Goal: Task Accomplishment & Management: Manage account settings

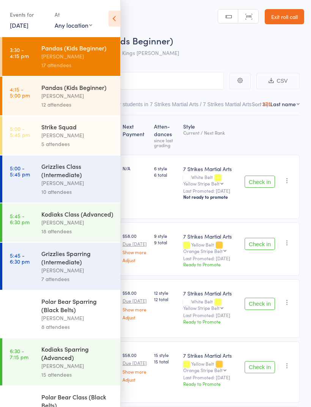
click at [76, 55] on div "[PERSON_NAME]" at bounding box center [77, 56] width 72 height 9
click at [115, 20] on icon at bounding box center [115, 19] width 12 height 16
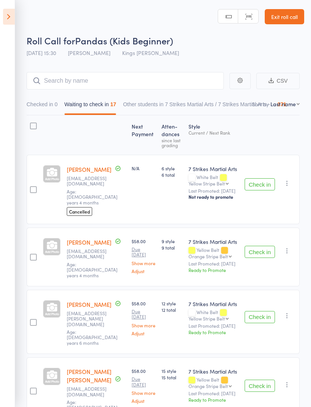
click at [292, 179] on button "button" at bounding box center [287, 183] width 9 height 9
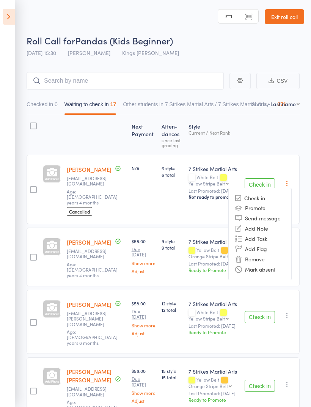
click at [270, 254] on li "Remove" at bounding box center [260, 259] width 63 height 10
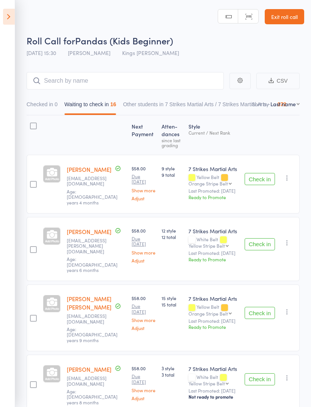
click at [262, 180] on button "Check in" at bounding box center [260, 179] width 30 height 12
click at [257, 183] on button "Check in" at bounding box center [260, 179] width 30 height 12
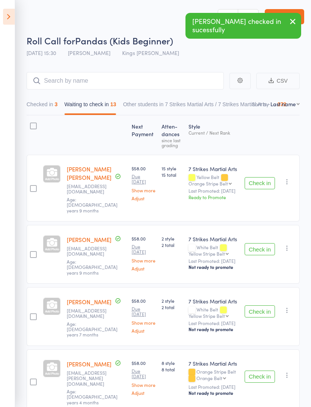
click at [259, 177] on button "Check in" at bounding box center [260, 183] width 30 height 12
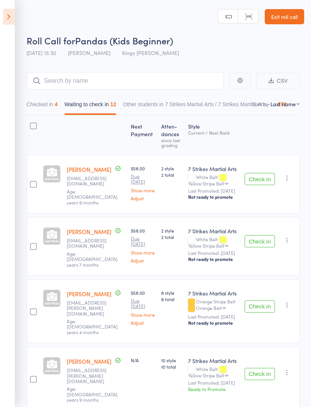
click at [261, 306] on button "Check in" at bounding box center [260, 307] width 30 height 12
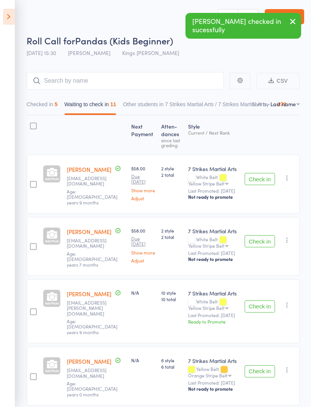
click at [290, 301] on icon "button" at bounding box center [287, 305] width 8 height 8
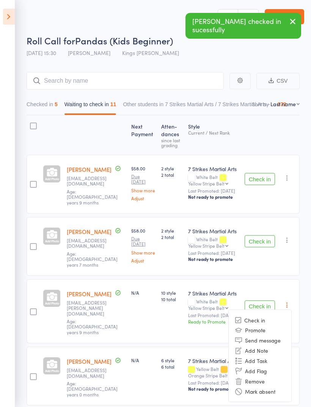
click at [266, 376] on li "Remove" at bounding box center [260, 381] width 63 height 10
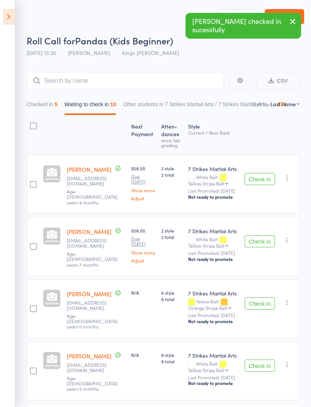
click at [258, 180] on button "Check in" at bounding box center [260, 179] width 30 height 12
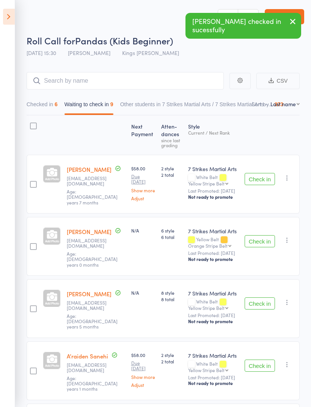
click at [259, 177] on button "Check in" at bounding box center [260, 179] width 30 height 12
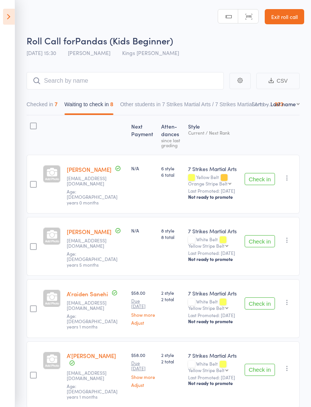
click at [261, 178] on button "Check in" at bounding box center [260, 179] width 30 height 12
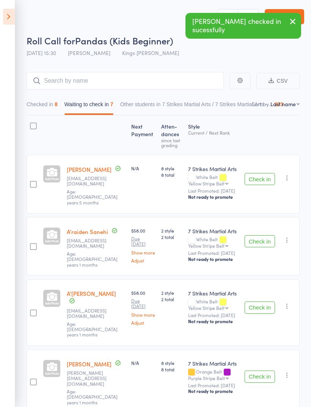
click at [288, 175] on icon "button" at bounding box center [287, 178] width 8 height 8
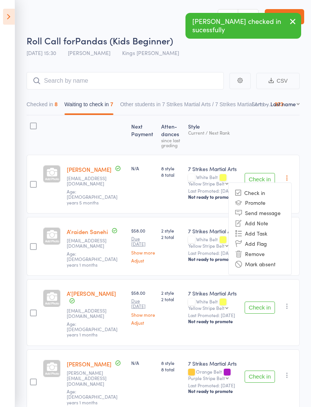
click at [263, 252] on li "Remove" at bounding box center [260, 254] width 63 height 10
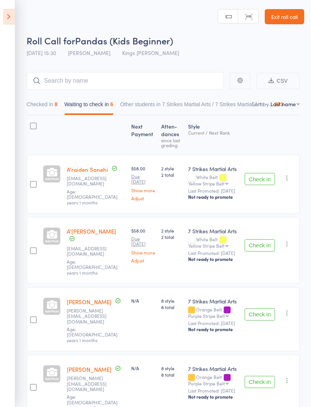
click at [264, 181] on button "Check in" at bounding box center [260, 179] width 30 height 12
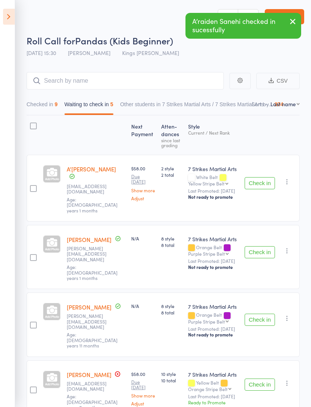
click at [274, 177] on button "Check in" at bounding box center [260, 183] width 30 height 12
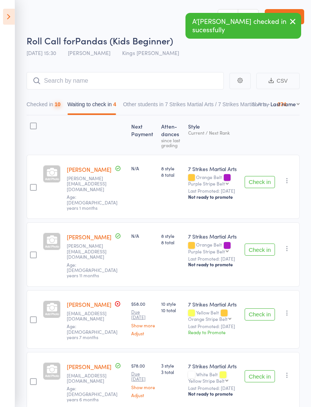
click at [292, 176] on button "button" at bounding box center [287, 180] width 9 height 9
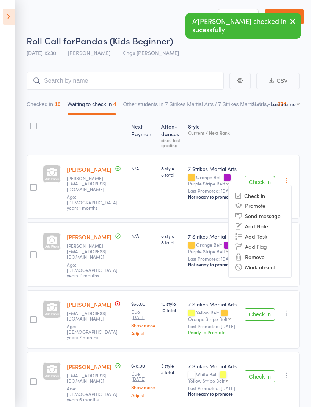
click at [264, 253] on li "Remove" at bounding box center [260, 257] width 63 height 10
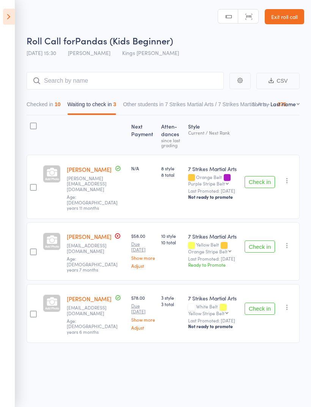
click at [260, 303] on button "Check in" at bounding box center [260, 309] width 30 height 12
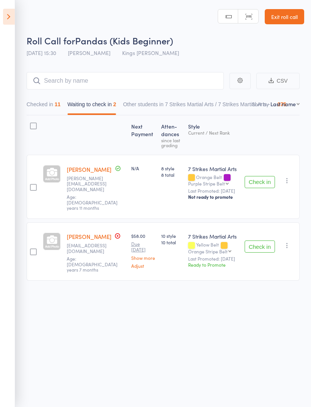
click at [291, 178] on icon "button" at bounding box center [287, 181] width 8 height 8
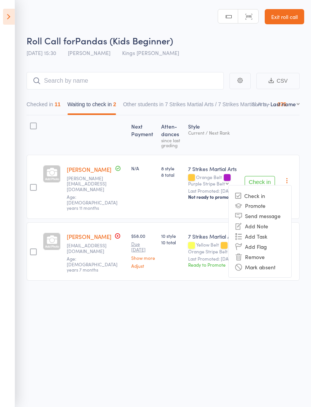
click at [265, 252] on li "Remove" at bounding box center [260, 257] width 63 height 10
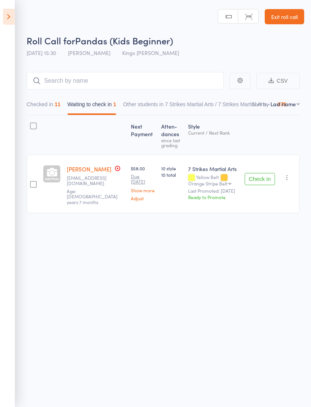
click at [263, 174] on button "Check in" at bounding box center [260, 179] width 30 height 12
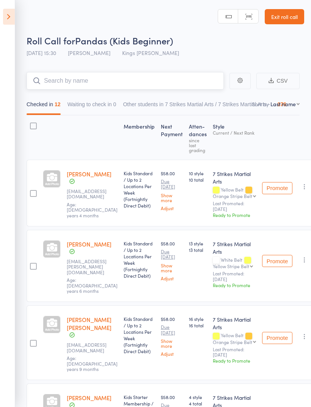
click at [158, 80] on input "search" at bounding box center [125, 80] width 197 height 17
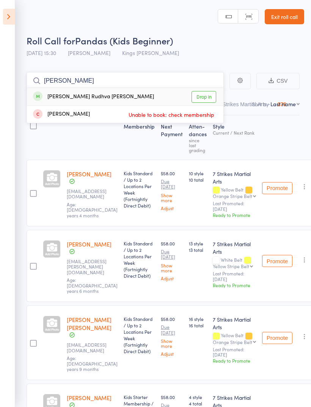
type input "Nilan"
click at [205, 100] on link "Drop in" at bounding box center [204, 97] width 25 height 12
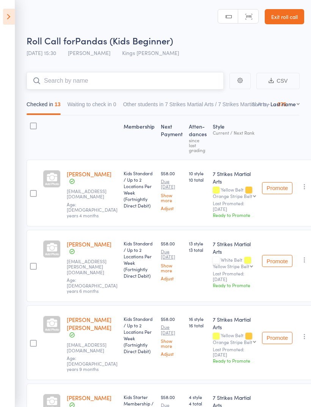
click at [171, 89] on input "search" at bounding box center [125, 80] width 197 height 17
type input "Nilan"
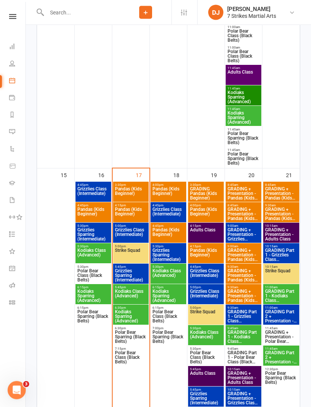
scroll to position [1052, 0]
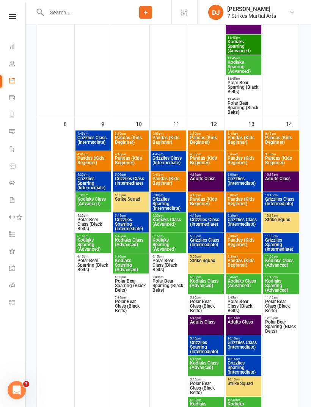
click at [131, 141] on span "Pandas (Kids Beginner)" at bounding box center [131, 143] width 33 height 14
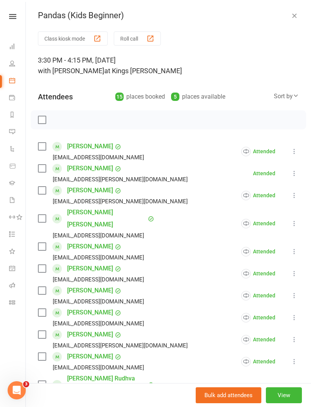
click at [293, 171] on icon at bounding box center [295, 174] width 8 height 8
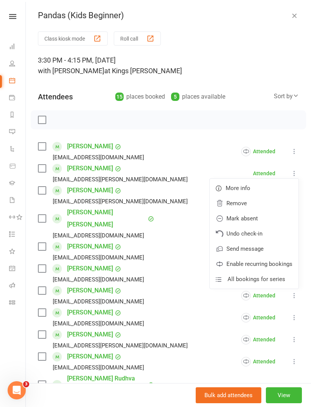
click at [262, 264] on link "Enable recurring bookings" at bounding box center [254, 264] width 89 height 15
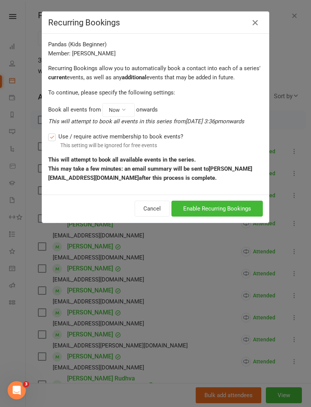
click at [239, 206] on button "Enable Recurring Bookings" at bounding box center [217, 209] width 91 height 16
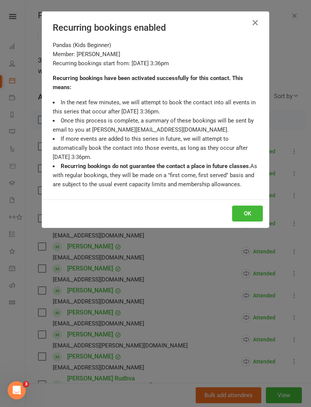
click at [251, 217] on button "OK" at bounding box center [247, 214] width 31 height 16
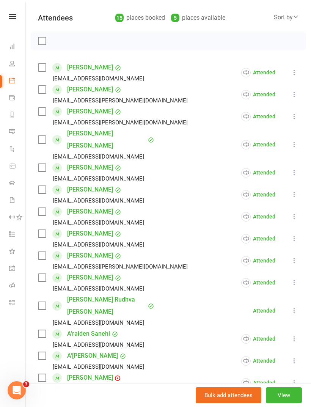
scroll to position [87, 0]
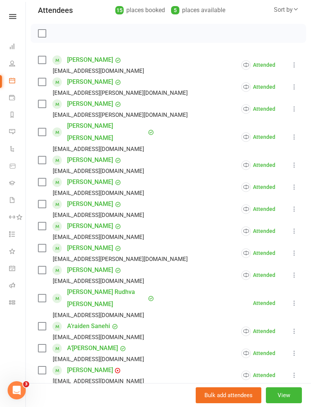
click at [297, 299] on icon at bounding box center [295, 303] width 8 height 8
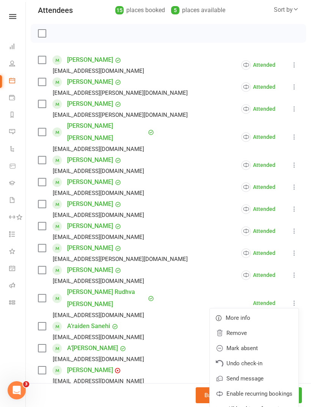
click at [266, 386] on link "Enable recurring bookings" at bounding box center [254, 393] width 89 height 15
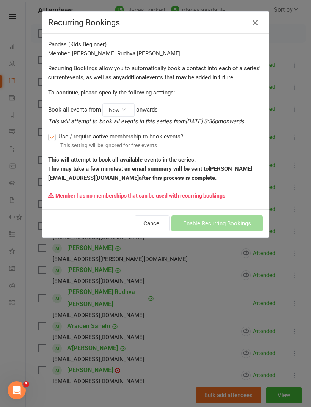
click at [256, 22] on icon at bounding box center [255, 22] width 9 height 9
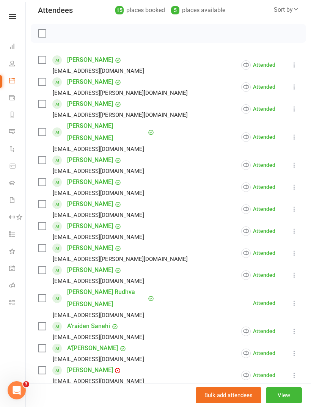
click at [114, 286] on link "Nilan Rudhva Praveen" at bounding box center [106, 298] width 79 height 24
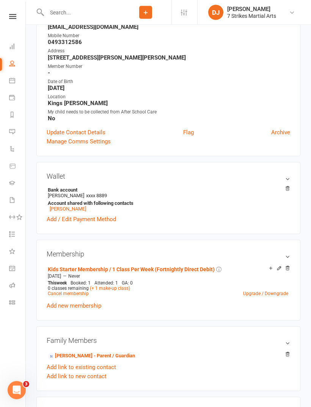
scroll to position [110, 0]
click at [280, 270] on icon at bounding box center [279, 268] width 5 height 5
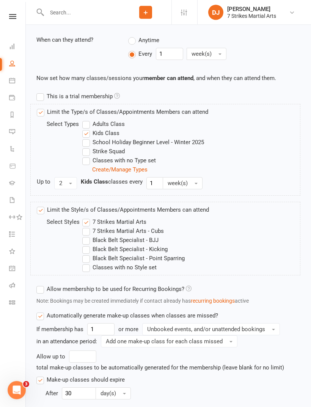
scroll to position [255, 0]
click at [105, 290] on label "Allow membership to be used for Recurring Bookings?" at bounding box center [113, 289] width 155 height 9
click at [41, 285] on input "Allow membership to be used for Recurring Bookings?" at bounding box center [38, 285] width 5 height 0
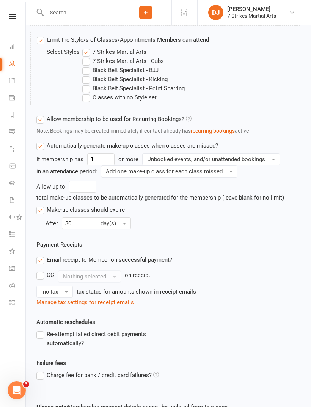
scroll to position [455, 0]
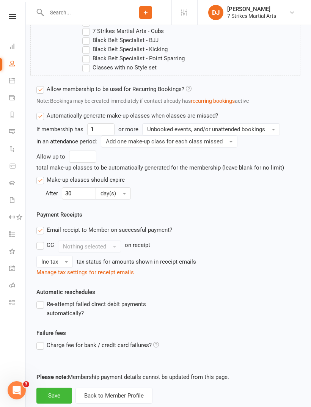
click at [58, 389] on button "Save" at bounding box center [54, 396] width 36 height 16
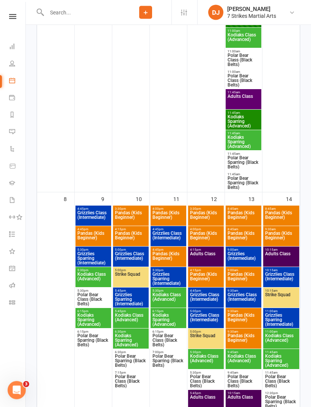
click at [130, 209] on span "3:30pm - 4:15pm" at bounding box center [131, 209] width 33 height 3
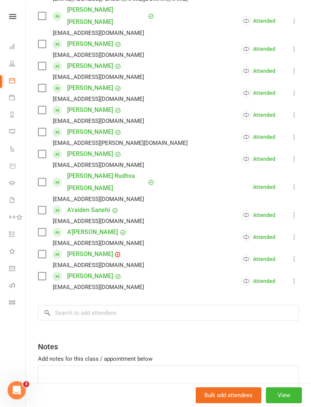
scroll to position [202, 0]
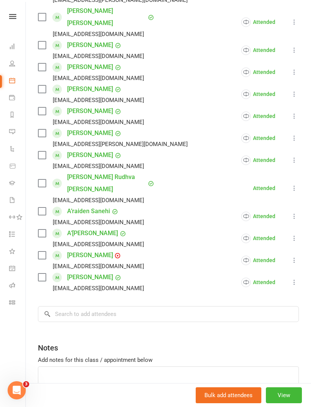
click at [297, 184] on icon at bounding box center [295, 188] width 8 height 8
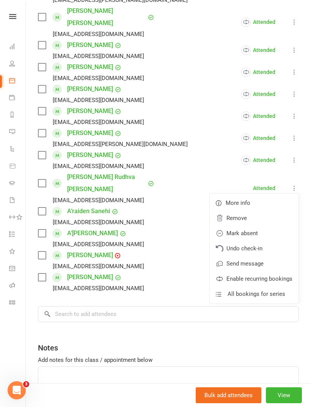
click at [263, 271] on link "Enable recurring bookings" at bounding box center [254, 278] width 89 height 15
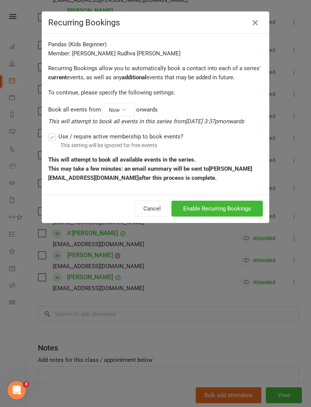
click at [226, 209] on button "Enable Recurring Bookings" at bounding box center [217, 209] width 91 height 16
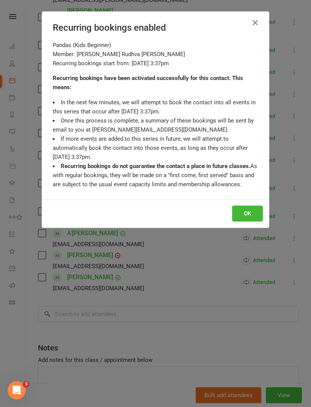
click at [248, 218] on button "OK" at bounding box center [247, 214] width 31 height 16
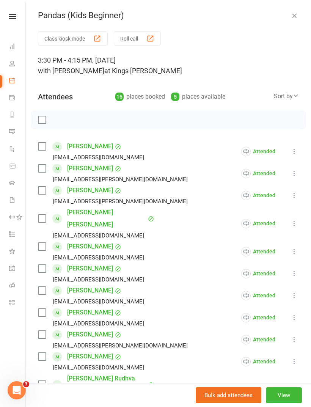
scroll to position [0, 0]
click at [295, 13] on icon "button" at bounding box center [295, 16] width 8 height 8
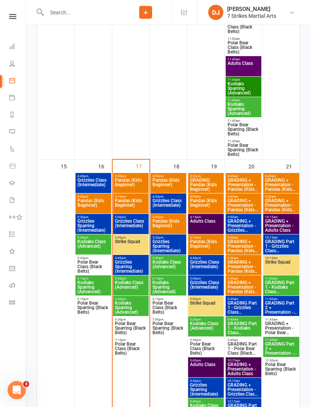
scroll to position [1061, 0]
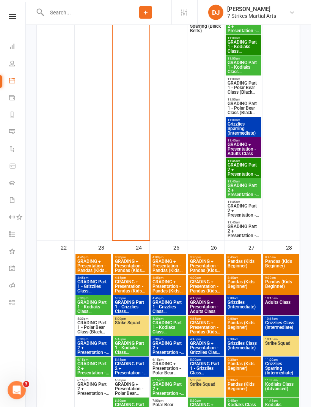
click at [134, 264] on span "GRADING + Presentation - Pandas (Kids Beginner)" at bounding box center [131, 267] width 33 height 14
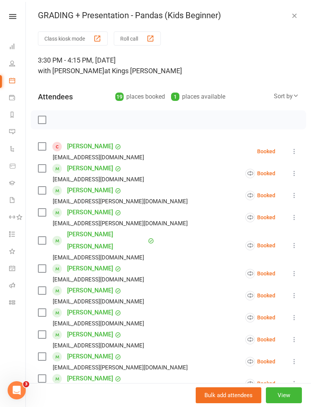
click at [296, 150] on icon at bounding box center [295, 152] width 8 height 8
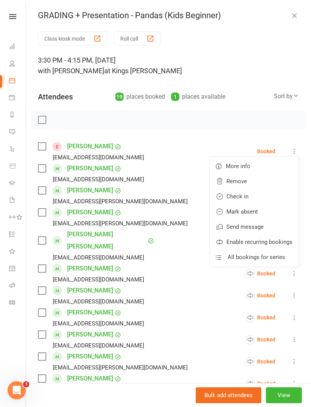
click at [250, 181] on link "Remove" at bounding box center [254, 181] width 89 height 15
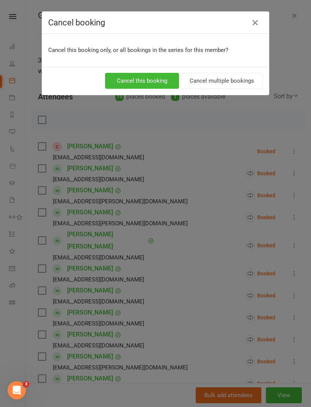
click at [241, 86] on button "Cancel multiple bookings" at bounding box center [222, 81] width 82 height 16
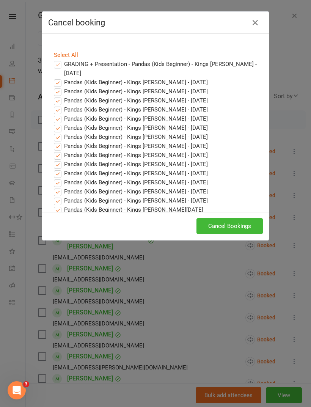
click at [243, 230] on button "Cancel Bookings" at bounding box center [230, 226] width 66 height 16
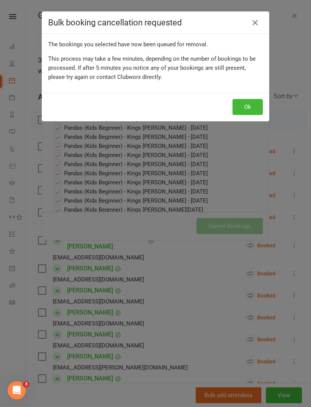
click at [249, 109] on button "Ok" at bounding box center [248, 107] width 30 height 16
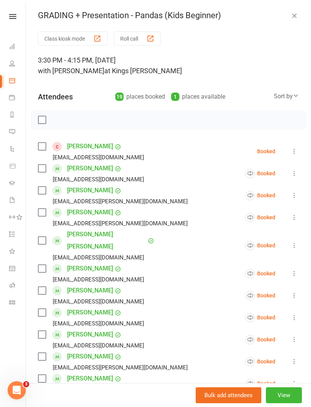
click at [293, 380] on icon at bounding box center [295, 384] width 8 height 8
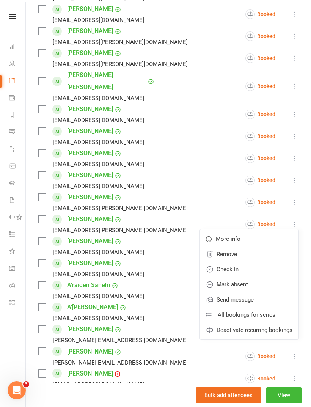
scroll to position [167, 0]
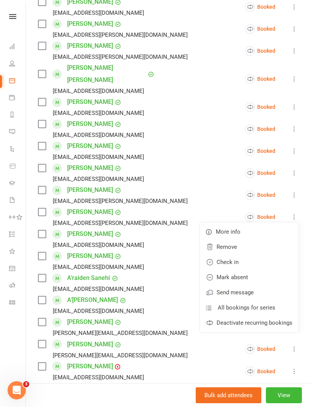
click at [263, 315] on link "Deactivate recurring bookings" at bounding box center [249, 322] width 99 height 15
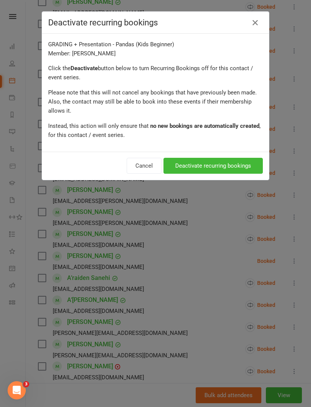
click at [209, 169] on button "Deactivate recurring bookings" at bounding box center [213, 166] width 99 height 16
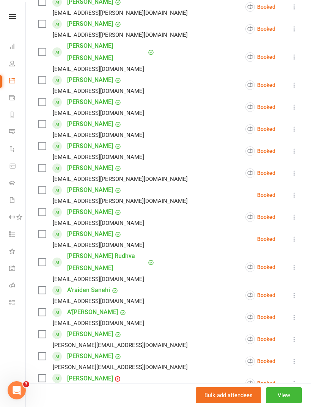
click at [292, 191] on button at bounding box center [294, 195] width 9 height 9
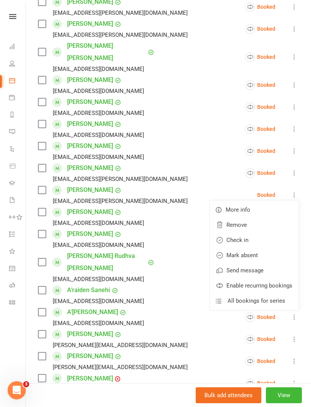
click at [247, 217] on link "Remove" at bounding box center [254, 224] width 89 height 15
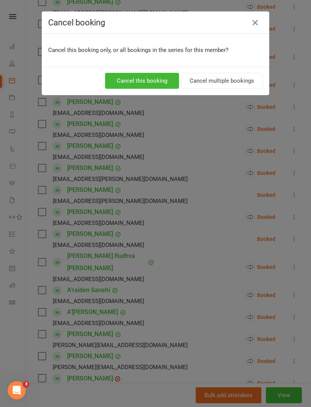
click at [236, 79] on button "Cancel multiple bookings" at bounding box center [222, 81] width 82 height 16
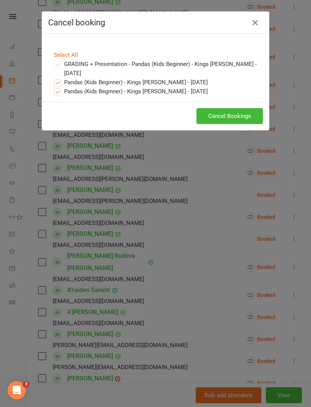
click at [243, 115] on button "Cancel Bookings" at bounding box center [230, 116] width 66 height 16
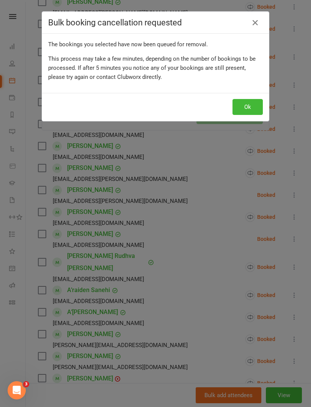
click at [254, 111] on button "Ok" at bounding box center [248, 107] width 30 height 16
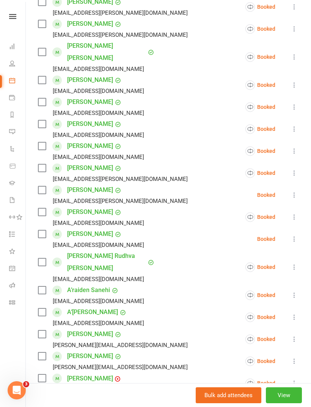
click at [298, 335] on icon at bounding box center [295, 339] width 8 height 8
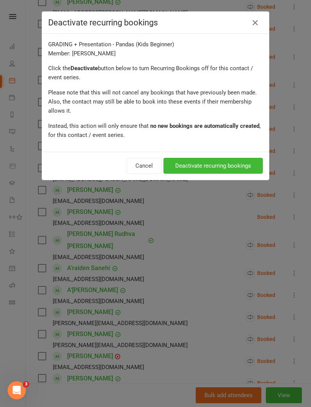
click at [235, 167] on button "Deactivate recurring bookings" at bounding box center [213, 166] width 99 height 16
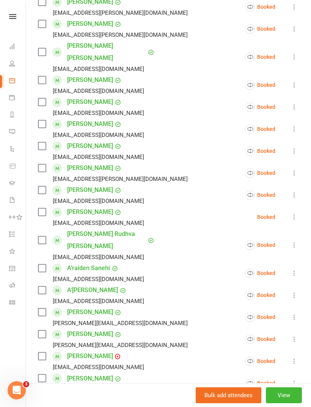
click at [293, 313] on icon at bounding box center [295, 317] width 8 height 8
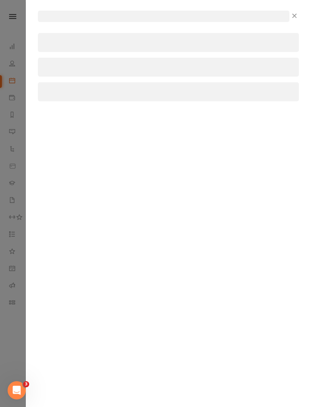
select select "all"
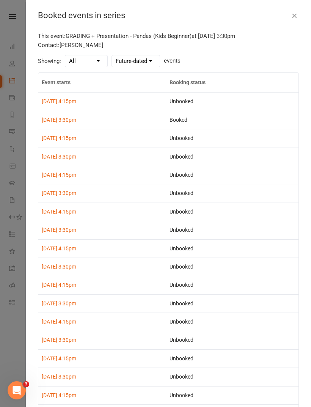
click at [291, 16] on icon "button" at bounding box center [295, 16] width 8 height 8
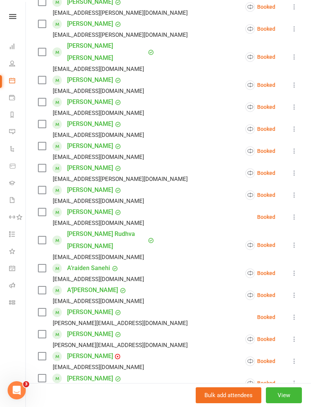
click at [295, 335] on icon at bounding box center [295, 339] width 8 height 8
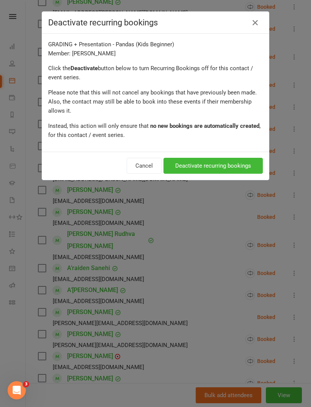
click at [235, 167] on button "Deactivate recurring bookings" at bounding box center [213, 166] width 99 height 16
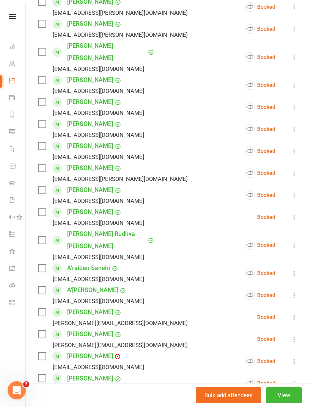
click at [292, 313] on icon at bounding box center [295, 317] width 8 height 8
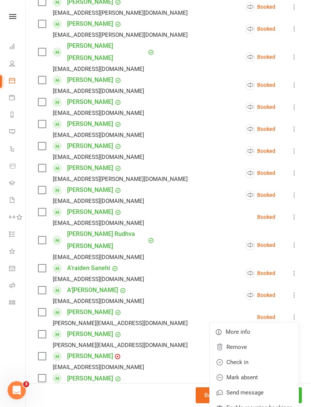
click at [253, 340] on link "Remove" at bounding box center [254, 347] width 89 height 15
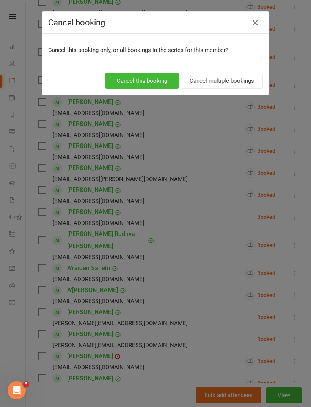
click at [229, 81] on button "Cancel multiple bookings" at bounding box center [222, 81] width 82 height 16
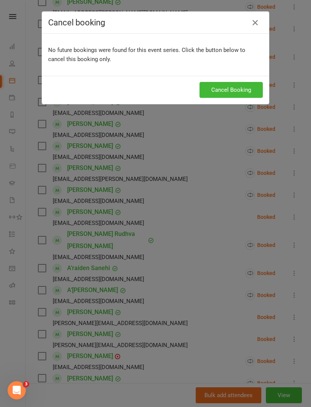
click at [248, 90] on button "Cancel Booking" at bounding box center [231, 90] width 63 height 16
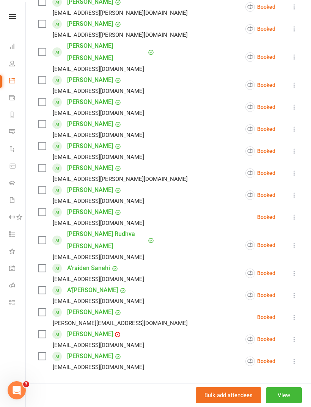
click at [294, 313] on icon at bounding box center [295, 317] width 8 height 8
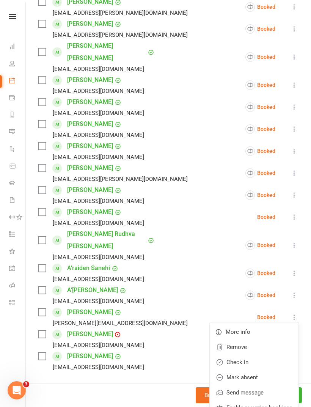
click at [255, 340] on link "Remove" at bounding box center [254, 347] width 89 height 15
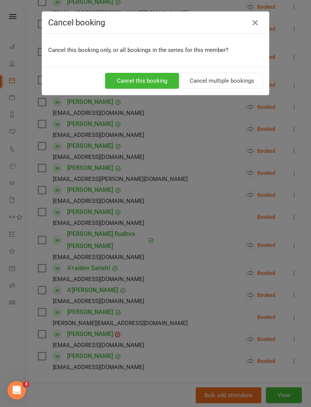
click at [214, 83] on button "Cancel multiple bookings" at bounding box center [222, 81] width 82 height 16
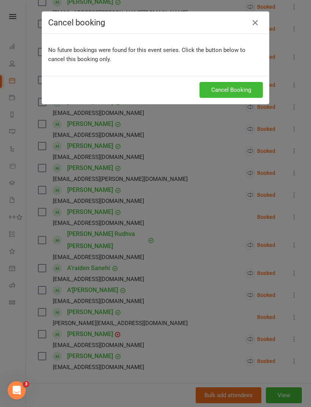
click at [239, 90] on button "Cancel Booking" at bounding box center [231, 90] width 63 height 16
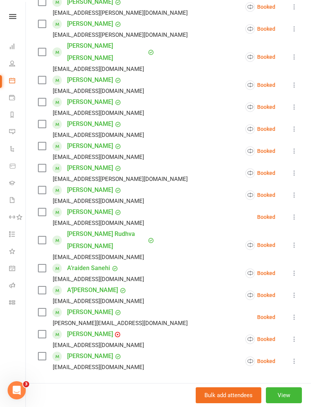
click at [295, 213] on icon at bounding box center [295, 217] width 8 height 8
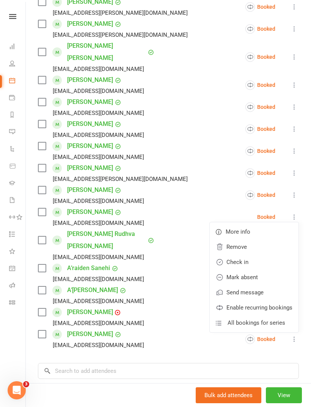
click at [252, 239] on link "Remove" at bounding box center [254, 246] width 89 height 15
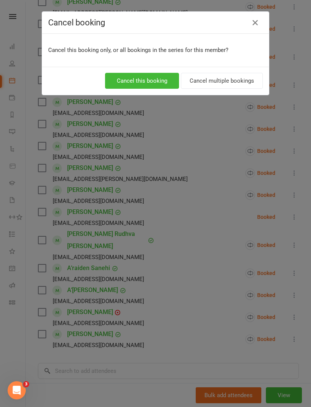
click at [233, 80] on button "Cancel multiple bookings" at bounding box center [222, 81] width 82 height 16
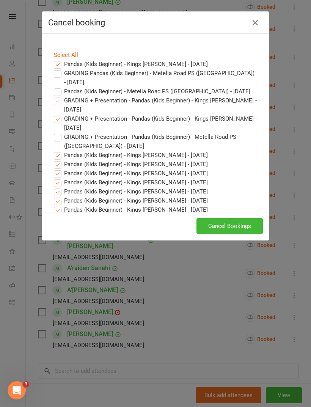
click at [238, 229] on button "Cancel Bookings" at bounding box center [230, 226] width 66 height 16
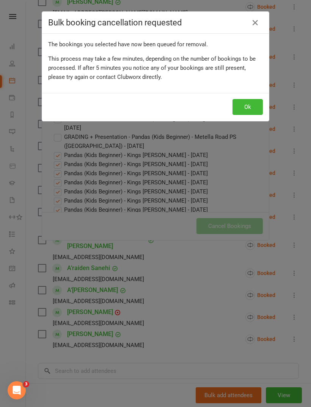
click at [250, 104] on button "Ok" at bounding box center [248, 107] width 30 height 16
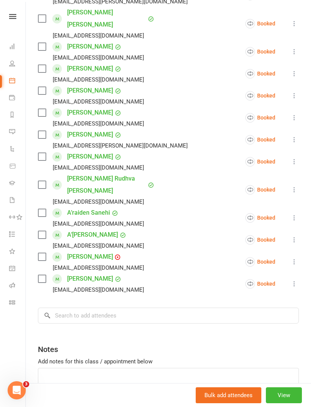
scroll to position [199, 0]
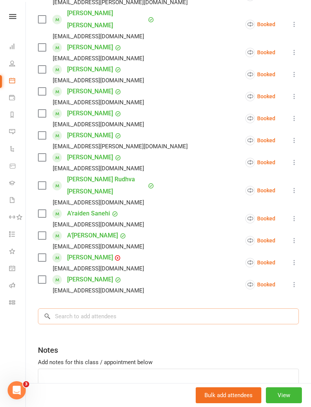
click at [150, 309] on input "search" at bounding box center [168, 317] width 261 height 16
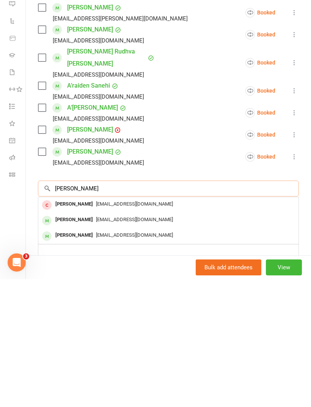
type input "[PERSON_NAME]"
click at [142, 345] on span "[EMAIL_ADDRESS][DOMAIN_NAME]" at bounding box center [134, 348] width 77 height 6
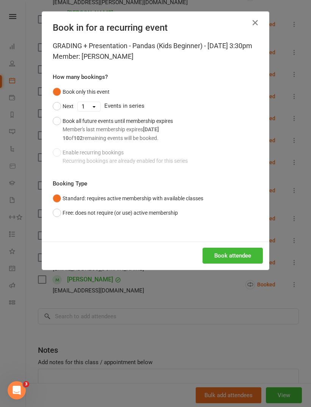
click at [106, 113] on div "Next 1 2 3 4 5 6 7 8 9 10 11 12 13 14 15 16 17 18 19 20 21 22 23 24 25 26 27 28…" at bounding box center [156, 106] width 206 height 14
click at [93, 111] on select "1 2 3 4 5 6 7 8 9 10 11 12 13 14 15 16 17 18 19 20 21 22 23 24 25 26 27 28 29 3…" at bounding box center [89, 106] width 22 height 9
click at [58, 134] on button "Book all future events until membership expires Member's last membership expire…" at bounding box center [113, 129] width 120 height 31
click at [242, 264] on button "Book attendee" at bounding box center [233, 256] width 60 height 16
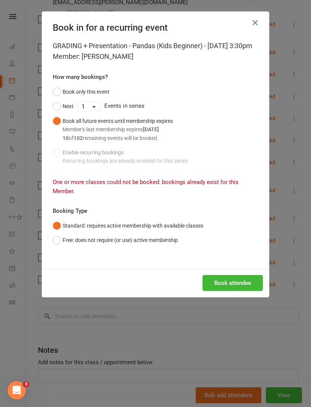
click at [239, 289] on button "Book attendee" at bounding box center [233, 283] width 60 height 16
click at [259, 19] on icon "button" at bounding box center [255, 22] width 9 height 9
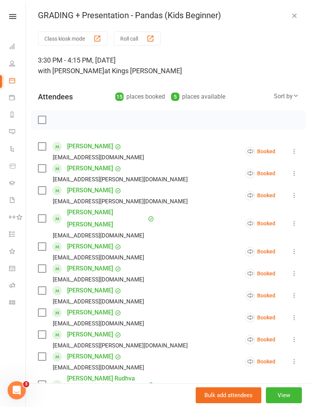
scroll to position [0, 0]
click at [298, 14] on button "button" at bounding box center [294, 15] width 9 height 9
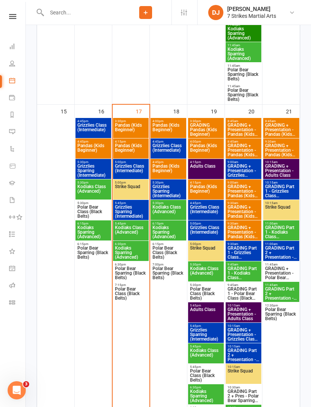
scroll to position [1117, 0]
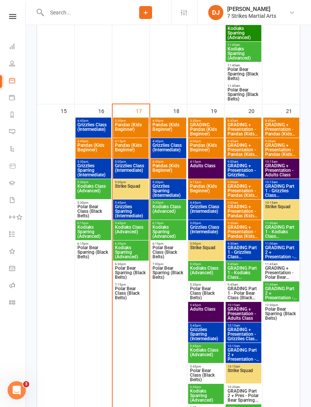
click at [129, 152] on span "Pandas (Kids Beginner)" at bounding box center [131, 150] width 33 height 14
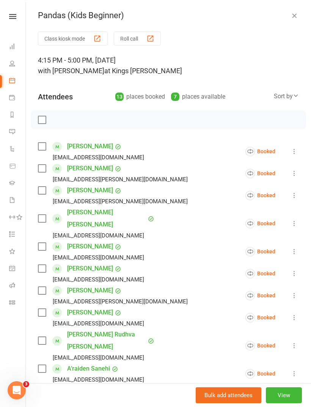
click at [295, 16] on icon "button" at bounding box center [295, 16] width 8 height 8
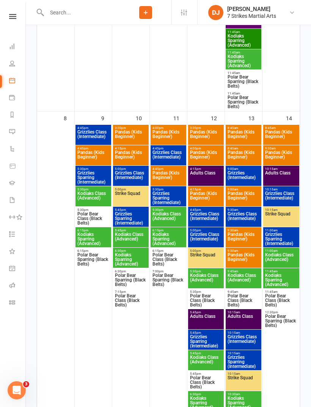
scroll to position [560, 0]
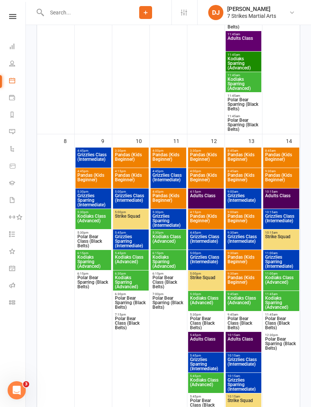
click at [131, 183] on span "Pandas (Kids Beginner)" at bounding box center [131, 180] width 33 height 14
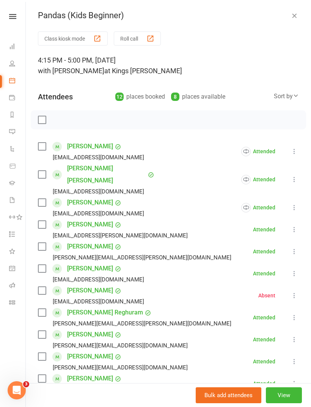
click at [297, 226] on icon at bounding box center [295, 230] width 8 height 8
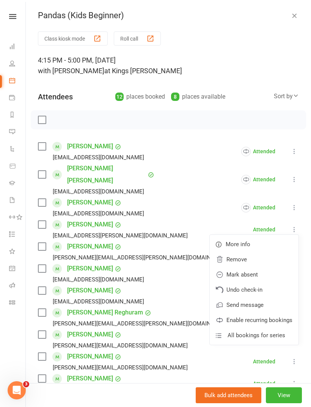
click at [271, 313] on link "Enable recurring bookings" at bounding box center [254, 320] width 89 height 15
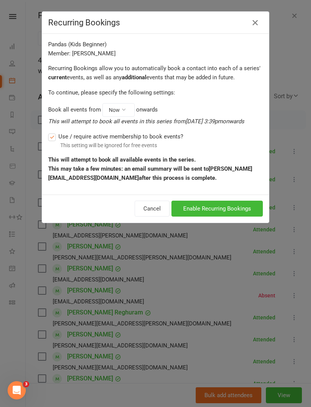
click at [239, 207] on button "Enable Recurring Bookings" at bounding box center [217, 209] width 91 height 16
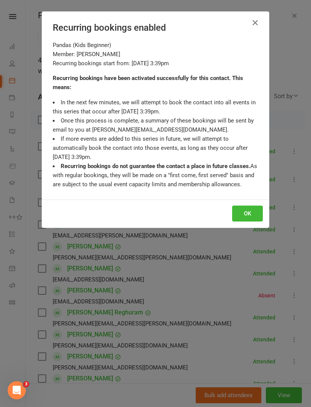
click at [249, 213] on button "OK" at bounding box center [247, 214] width 31 height 16
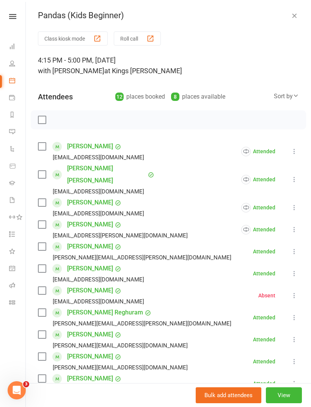
click at [293, 248] on icon at bounding box center [295, 252] width 8 height 8
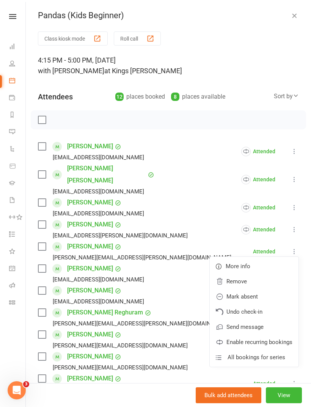
click at [258, 335] on link "Enable recurring bookings" at bounding box center [254, 342] width 89 height 15
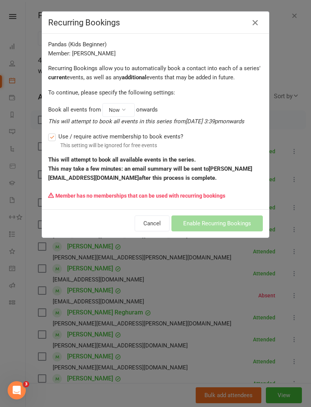
click at [255, 22] on icon at bounding box center [255, 22] width 9 height 9
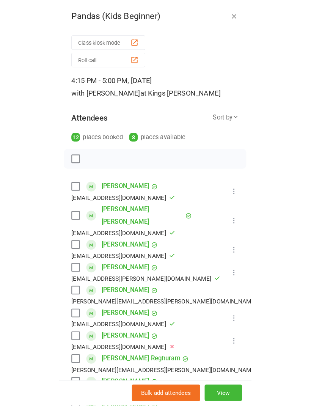
scroll to position [579, 0]
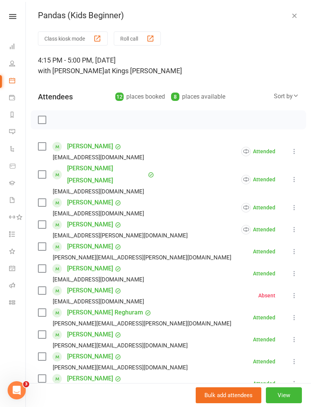
click at [294, 241] on li "Samarth Nigam Sourabh.nigam@gmail.com Attended More info Remove Mark absent Und…" at bounding box center [168, 252] width 261 height 22
click at [290, 247] on button at bounding box center [294, 251] width 9 height 9
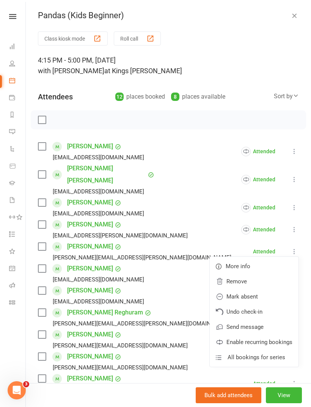
click at [262, 335] on link "Enable recurring bookings" at bounding box center [254, 342] width 89 height 15
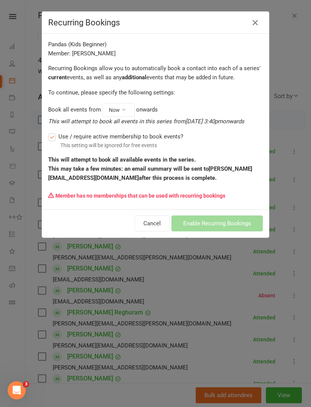
click at [254, 25] on icon at bounding box center [255, 22] width 9 height 9
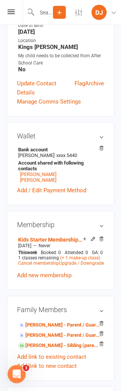
scroll to position [237, 0]
click at [94, 237] on icon at bounding box center [92, 238] width 3 height 3
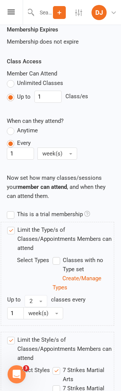
scroll to position [15, 0]
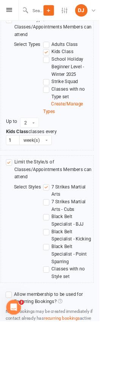
click at [17, 354] on label "Allow membership to be used for Recurring Bookings?" at bounding box center [61, 363] width 108 height 18
click at [12, 354] on input "Allow membership to be used for Recurring Bookings?" at bounding box center [9, 354] width 5 height 0
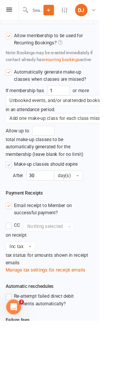
scroll to position [759, 0]
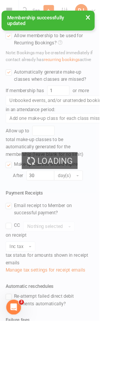
scroll to position [387, 0]
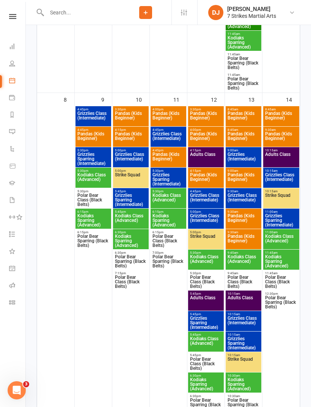
scroll to position [599, 0]
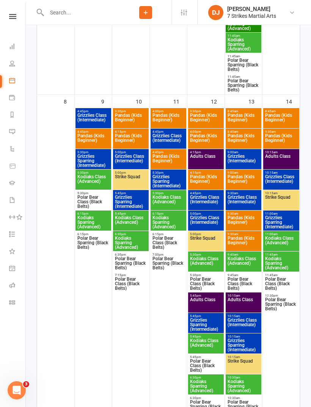
click at [133, 136] on span "Pandas (Kids Beginner)" at bounding box center [131, 141] width 33 height 14
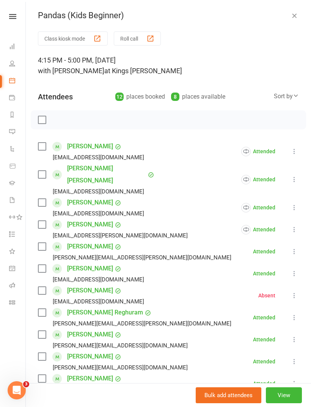
click at [295, 248] on icon at bounding box center [295, 252] width 8 height 8
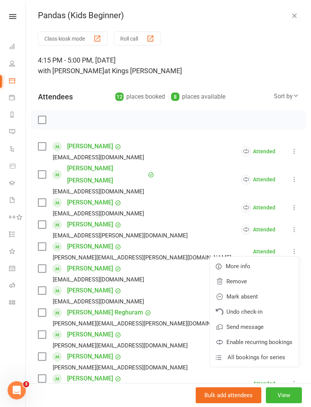
click at [272, 335] on link "Enable recurring bookings" at bounding box center [254, 342] width 89 height 15
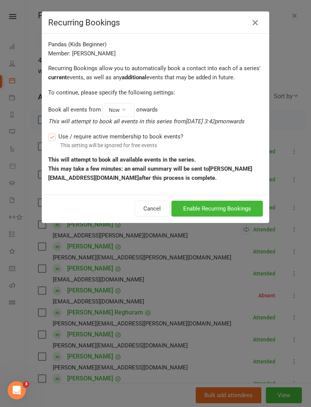
click at [236, 210] on button "Enable Recurring Bookings" at bounding box center [217, 209] width 91 height 16
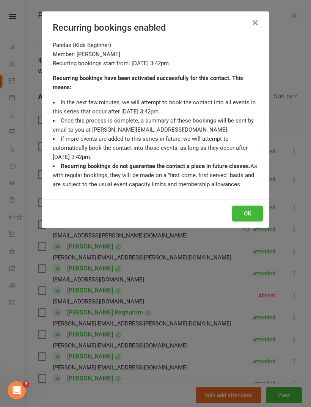
click at [256, 210] on button "OK" at bounding box center [247, 214] width 31 height 16
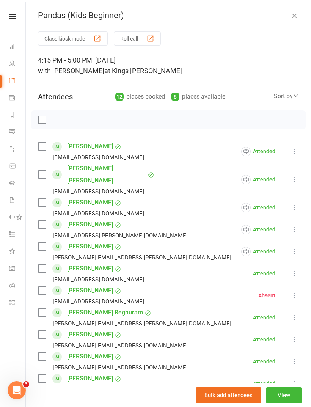
click at [298, 270] on icon at bounding box center [295, 274] width 8 height 8
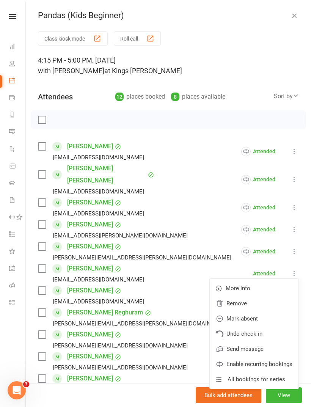
click at [265, 357] on link "Enable recurring bookings" at bounding box center [254, 364] width 89 height 15
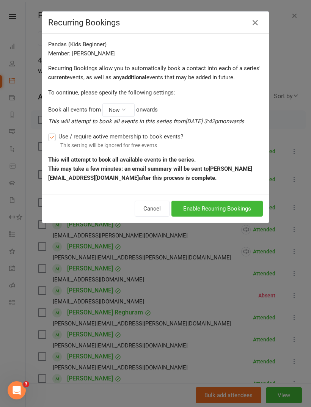
click at [246, 208] on button "Enable Recurring Bookings" at bounding box center [217, 209] width 91 height 16
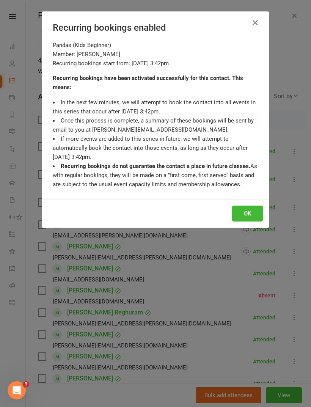
click at [250, 213] on button "OK" at bounding box center [247, 214] width 31 height 16
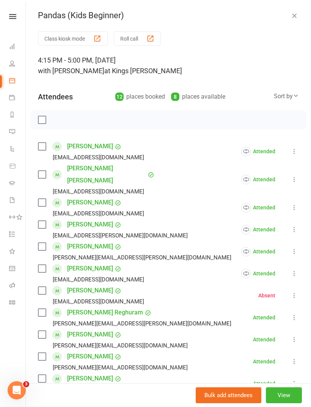
click at [296, 292] on icon at bounding box center [295, 296] width 8 height 8
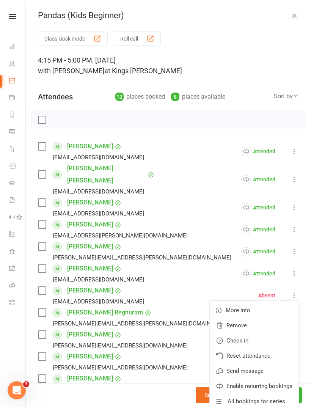
click at [246, 318] on link "Remove" at bounding box center [254, 325] width 89 height 15
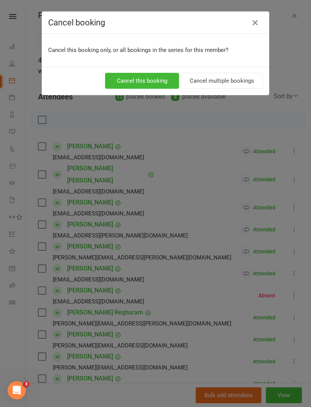
click at [234, 80] on button "Cancel multiple bookings" at bounding box center [222, 81] width 82 height 16
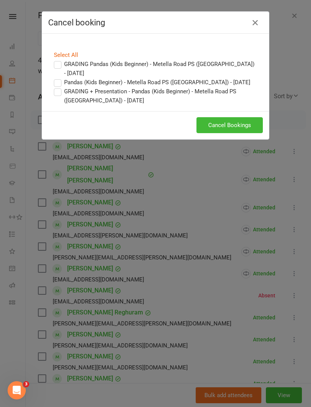
click at [241, 121] on button "Cancel Bookings" at bounding box center [230, 125] width 66 height 16
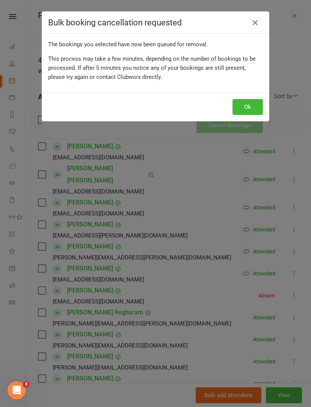
click at [252, 101] on button "Ok" at bounding box center [248, 107] width 30 height 16
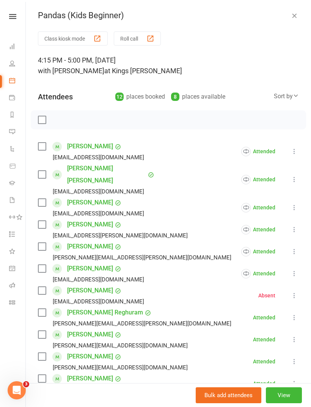
click at [298, 336] on icon at bounding box center [295, 340] width 8 height 8
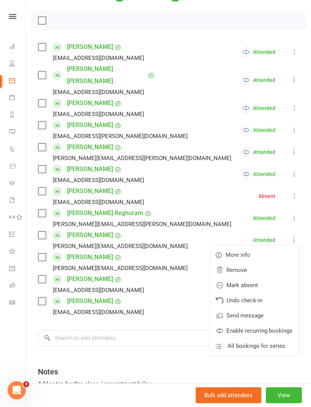
scroll to position [102, 0]
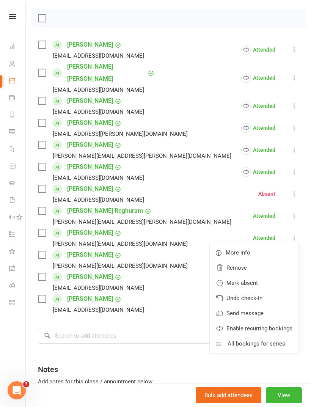
click at [274, 321] on link "Enable recurring bookings" at bounding box center [254, 328] width 89 height 15
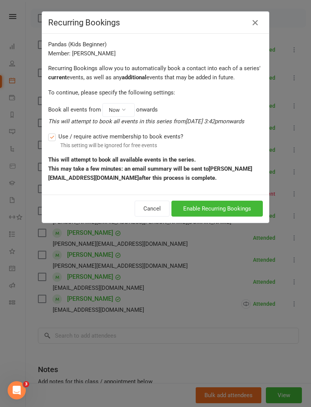
click at [250, 206] on button "Enable Recurring Bookings" at bounding box center [217, 209] width 91 height 16
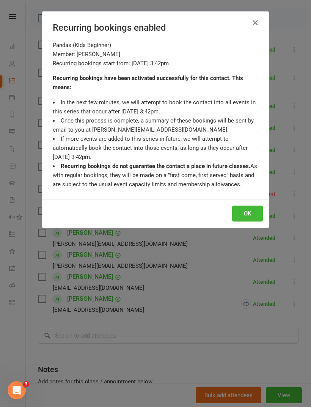
click at [249, 213] on button "OK" at bounding box center [247, 214] width 31 height 16
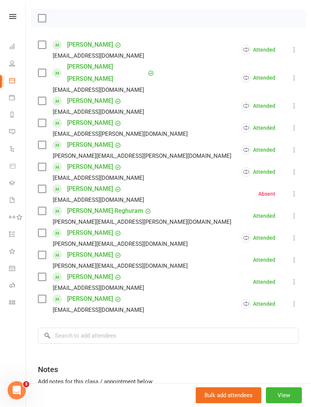
click at [297, 256] on icon at bounding box center [295, 260] width 8 height 8
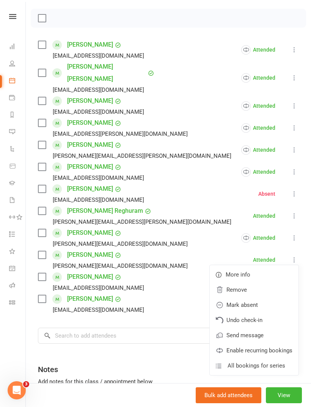
click at [269, 343] on link "Enable recurring bookings" at bounding box center [254, 350] width 89 height 15
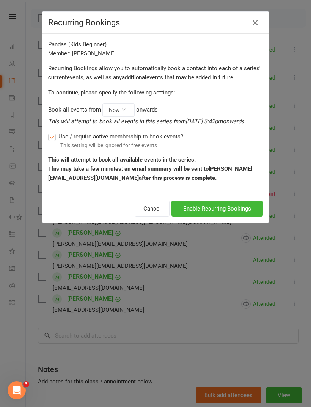
click at [235, 207] on button "Enable Recurring Bookings" at bounding box center [217, 209] width 91 height 16
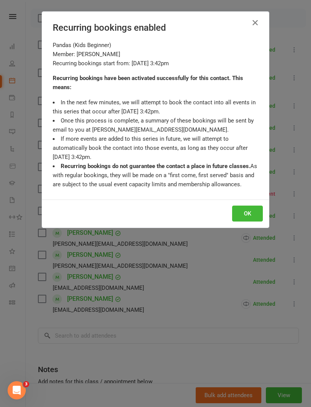
click at [255, 209] on button "OK" at bounding box center [247, 214] width 31 height 16
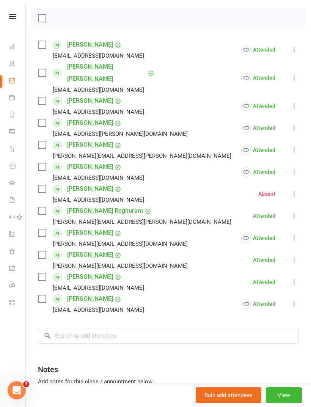
click at [296, 278] on icon at bounding box center [295, 282] width 8 height 8
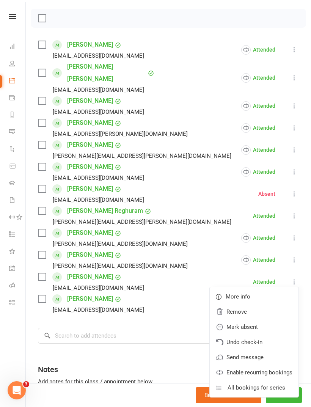
click at [273, 365] on link "Enable recurring bookings" at bounding box center [254, 372] width 89 height 15
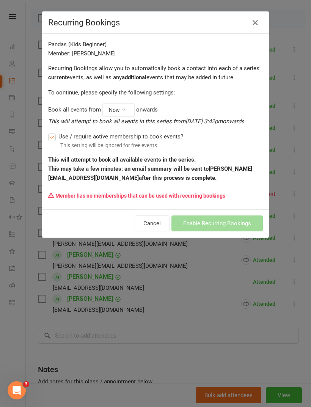
click at [260, 24] on icon at bounding box center [255, 22] width 9 height 9
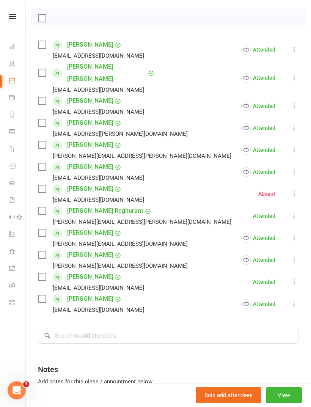
click at [106, 271] on link "Jackson Thomas" at bounding box center [90, 277] width 46 height 12
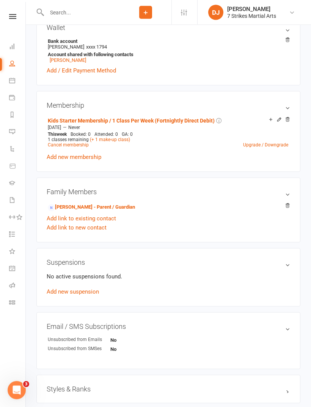
scroll to position [254, 0]
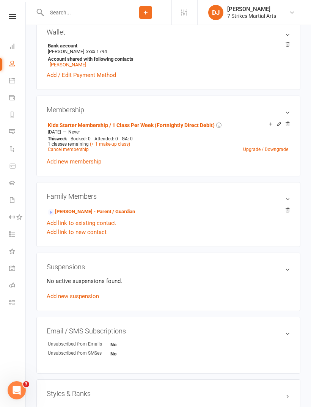
click at [280, 125] on icon at bounding box center [278, 124] width 3 height 3
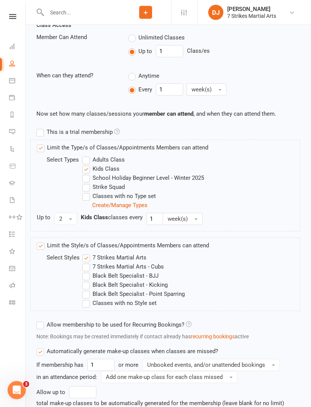
click at [42, 323] on label "Allow membership to be used for Recurring Bookings?" at bounding box center [113, 325] width 155 height 9
click at [41, 321] on input "Allow membership to be used for Recurring Bookings?" at bounding box center [38, 321] width 5 height 0
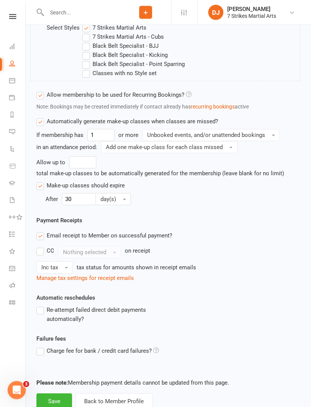
scroll to position [455, 0]
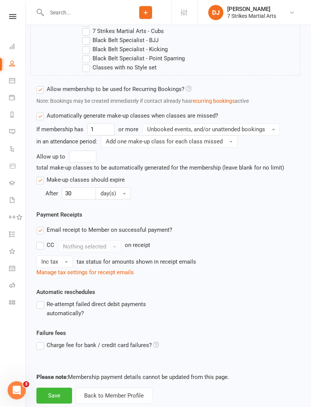
click at [56, 397] on button "Save" at bounding box center [54, 396] width 36 height 16
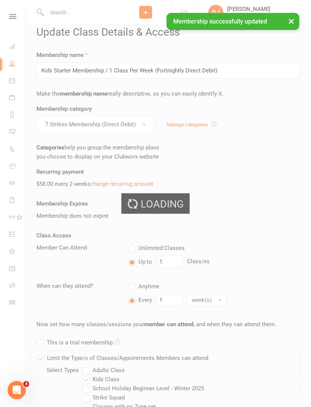
scroll to position [0, 0]
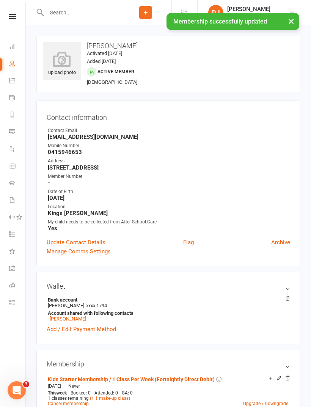
click at [183, 11] on icon at bounding box center [184, 12] width 6 height 6
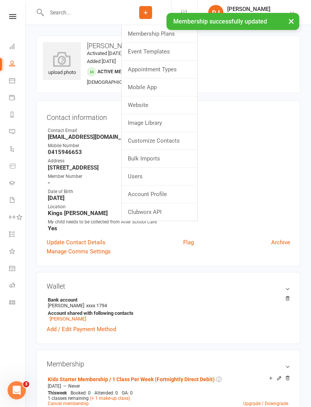
click at [150, 33] on link "Membership Plans" at bounding box center [160, 33] width 76 height 17
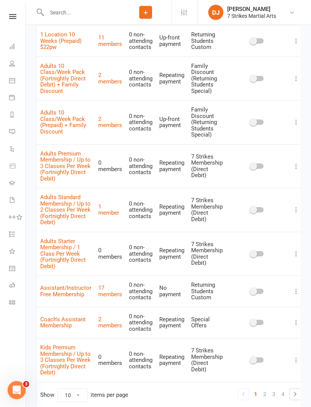
scroll to position [155, 0]
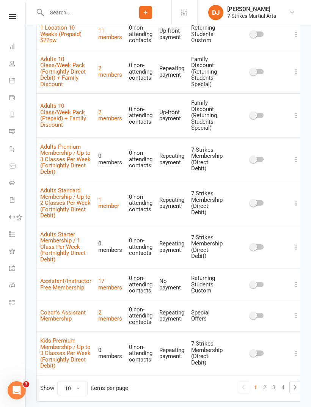
click at [78, 382] on select "10 25 50 100" at bounding box center [73, 388] width 30 height 13
select select "100"
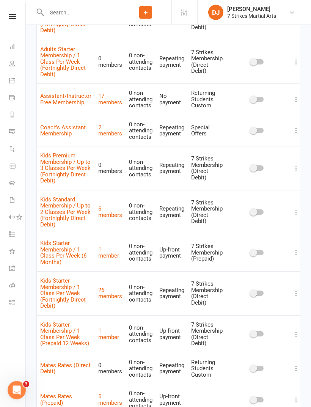
scroll to position [340, 0]
click at [67, 281] on link "Kids Starter Membership / 1 Class Per Week (Fortnightly Direct Debit)" at bounding box center [63, 293] width 46 height 32
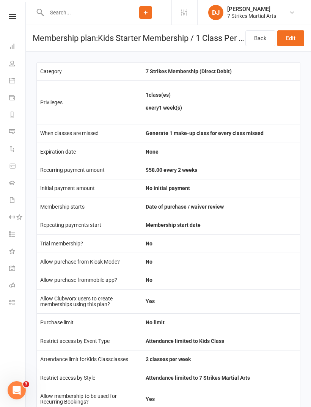
click at [299, 43] on link "Edit" at bounding box center [290, 38] width 27 height 16
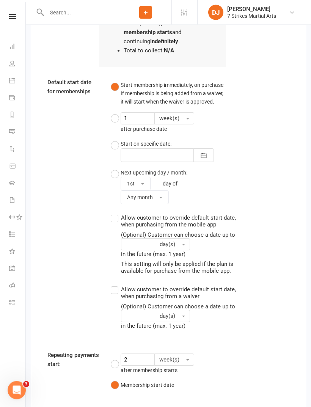
scroll to position [1067, 0]
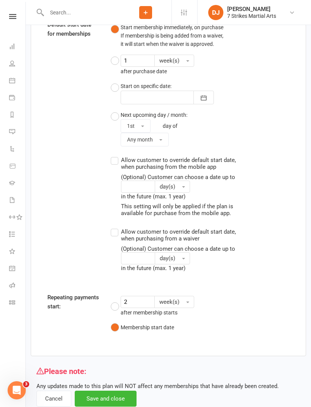
click at [50, 394] on button "Cancel" at bounding box center [53, 399] width 35 height 16
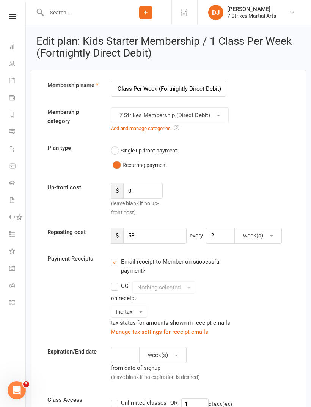
select select "100"
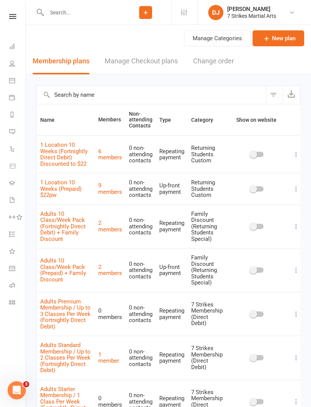
click at [12, 24] on div "Clubworx" at bounding box center [12, 26] width 25 height 25
click at [14, 269] on icon at bounding box center [12, 269] width 3 height 3
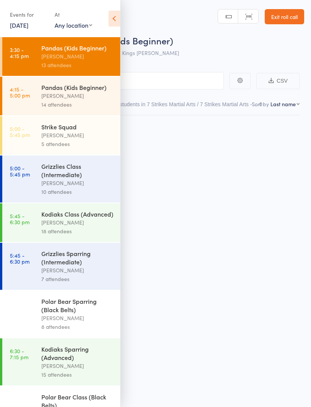
click at [115, 20] on icon at bounding box center [115, 19] width 12 height 16
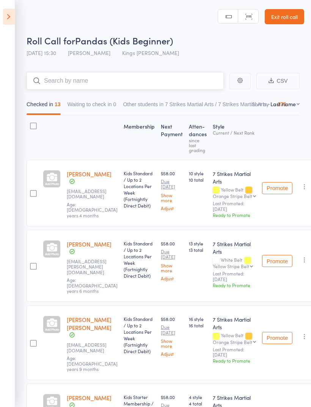
click at [170, 87] on input "search" at bounding box center [125, 80] width 197 height 17
click at [188, 78] on input "[PERSON_NAME]" at bounding box center [125, 80] width 197 height 17
click at [185, 80] on input "[PERSON_NAME]" at bounding box center [125, 80] width 197 height 17
type input "N"
click at [298, 107] on select "First name Last name Birthday [DATE]? Behind on payments? Check in time Next pa…" at bounding box center [285, 104] width 29 height 8
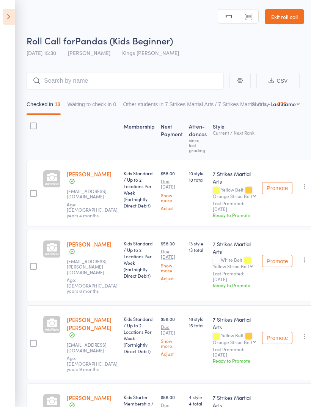
select select "0"
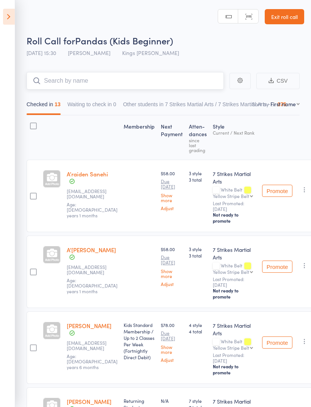
click at [153, 80] on input "search" at bounding box center [125, 80] width 197 height 17
click at [297, 296] on div "Promote Undo check-in Promote Send message Add Note Add Task Add Flag Remove Ma…" at bounding box center [288, 272] width 58 height 72
click at [171, 83] on input "[PERSON_NAME]" at bounding box center [125, 80] width 197 height 17
type input "[PERSON_NAME]"
click at [10, 23] on icon at bounding box center [9, 17] width 12 height 16
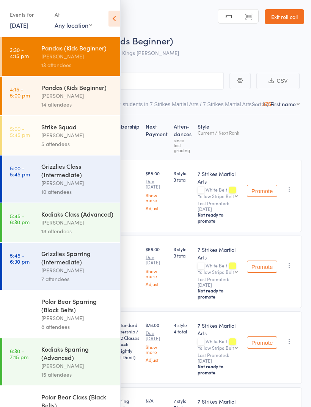
click at [118, 17] on icon at bounding box center [115, 19] width 12 height 16
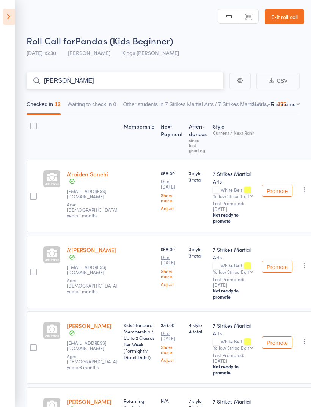
click at [136, 79] on input "[PERSON_NAME]" at bounding box center [125, 80] width 197 height 17
click at [244, 0] on header "Roll Call for Pandas (Kids Beginner) [DATE] 15:30 [PERSON_NAME] Kings [PERSON_N…" at bounding box center [155, 30] width 311 height 61
click at [258, 1] on header "Roll Call for Pandas (Kids Beginner) [DATE] 15:30 [PERSON_NAME] Kings [PERSON_N…" at bounding box center [155, 30] width 311 height 61
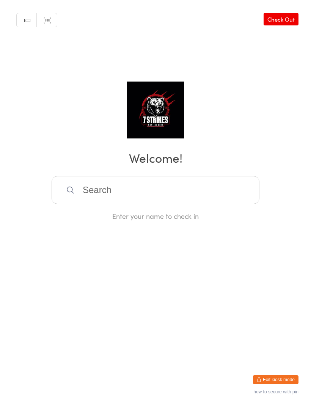
click at [281, 20] on link "Check Out" at bounding box center [281, 19] width 35 height 13
click at [284, 376] on button "Exit kiosk mode" at bounding box center [276, 379] width 46 height 9
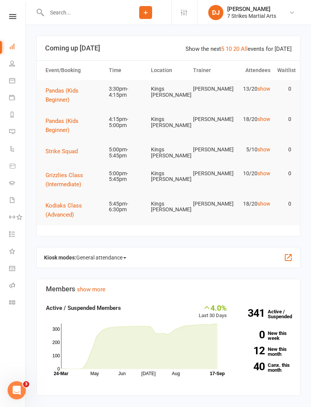
click at [14, 272] on link "General attendance" at bounding box center [17, 269] width 17 height 17
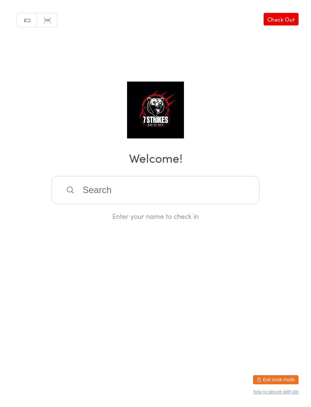
click at [290, 15] on link "Check Out" at bounding box center [281, 19] width 35 height 13
click at [280, 378] on button "Exit kiosk mode" at bounding box center [276, 379] width 46 height 9
click at [281, 375] on button "Exit kiosk mode" at bounding box center [276, 379] width 46 height 9
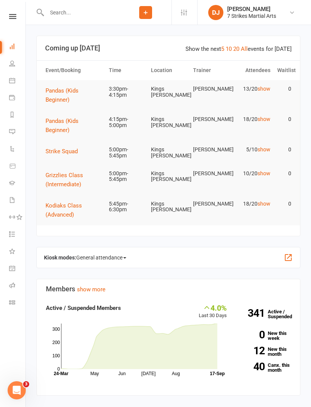
click at [11, 16] on icon at bounding box center [12, 16] width 7 height 5
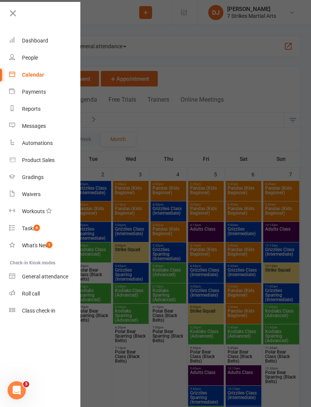
click at [13, 14] on icon at bounding box center [13, 13] width 11 height 11
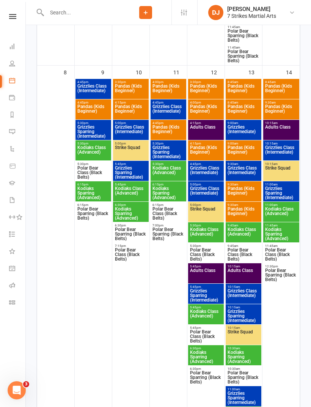
scroll to position [628, 0]
click at [127, 110] on span "Pandas (Kids Beginner)" at bounding box center [131, 112] width 33 height 14
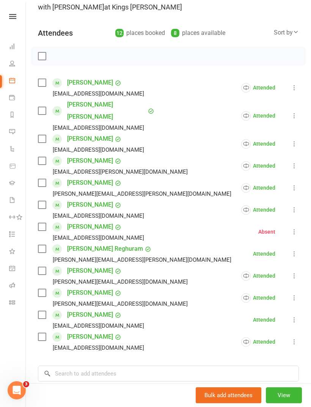
scroll to position [66, 0]
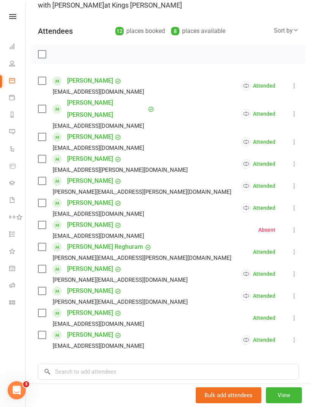
click at [298, 314] on icon at bounding box center [295, 318] width 8 height 8
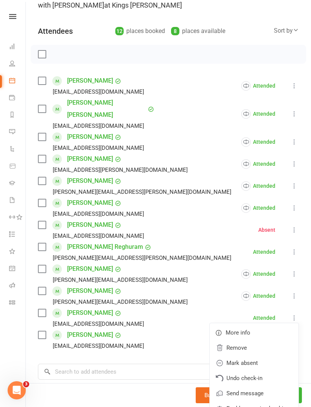
click at [257, 401] on link "Enable recurring bookings" at bounding box center [254, 408] width 89 height 15
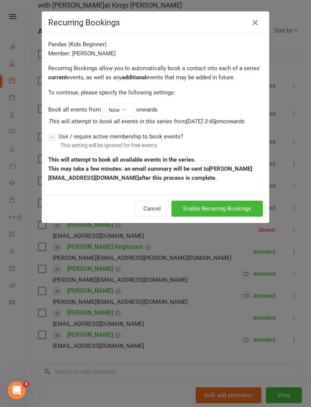
click at [241, 208] on button "Enable Recurring Bookings" at bounding box center [217, 209] width 91 height 16
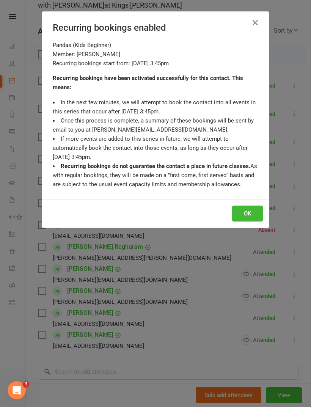
click at [246, 213] on button "OK" at bounding box center [247, 214] width 31 height 16
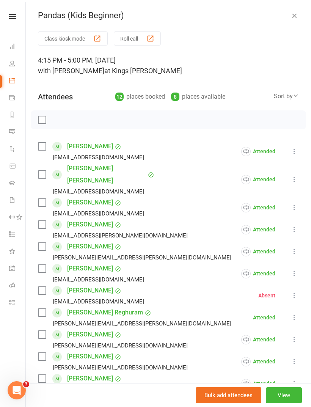
scroll to position [0, 0]
click at [291, 16] on icon "button" at bounding box center [295, 16] width 8 height 8
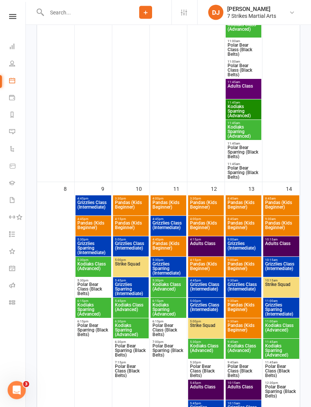
scroll to position [529, 0]
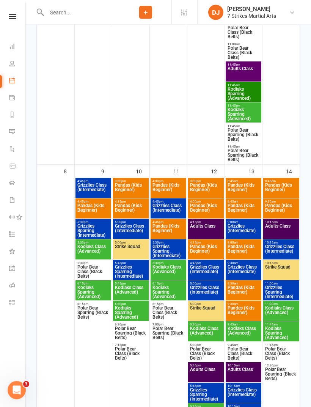
click at [132, 186] on span "Pandas (Kids Beginner)" at bounding box center [131, 190] width 33 height 14
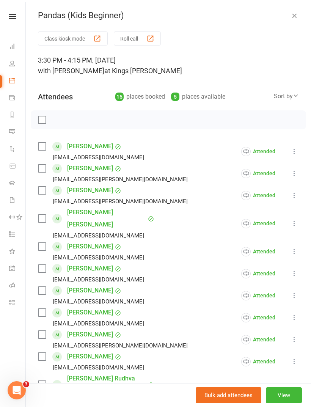
click at [298, 12] on icon "button" at bounding box center [295, 16] width 8 height 8
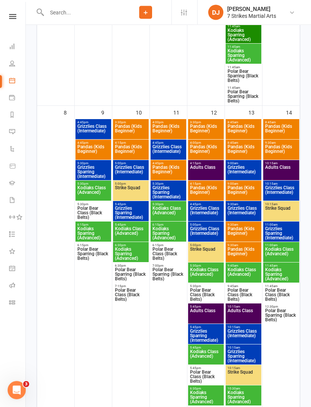
scroll to position [589, 0]
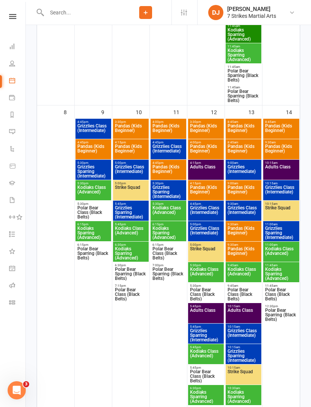
click at [135, 151] on span "Pandas (Kids Beginner)" at bounding box center [131, 151] width 33 height 14
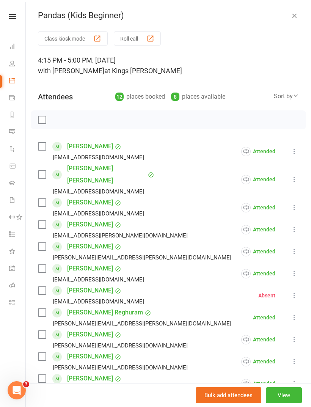
click at [297, 292] on icon at bounding box center [295, 296] width 8 height 8
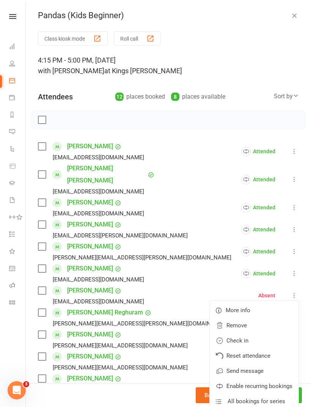
click at [251, 318] on link "Remove" at bounding box center [254, 325] width 89 height 15
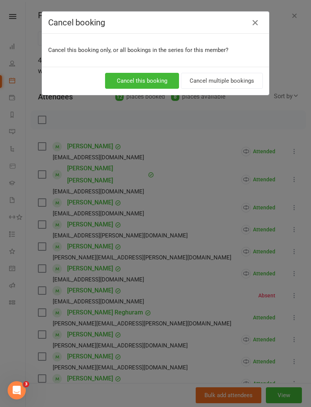
click at [240, 80] on button "Cancel multiple bookings" at bounding box center [222, 81] width 82 height 16
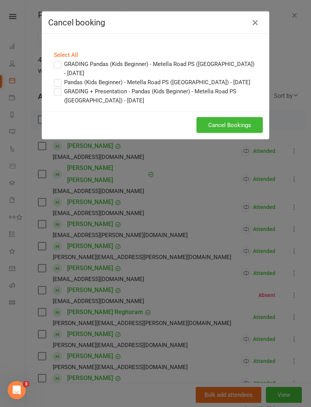
scroll to position [642, 0]
click at [242, 124] on button "Cancel Bookings" at bounding box center [230, 125] width 66 height 16
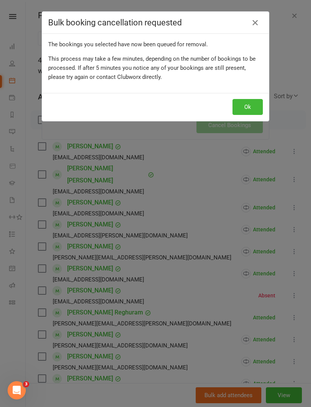
click at [250, 106] on button "Ok" at bounding box center [248, 107] width 30 height 16
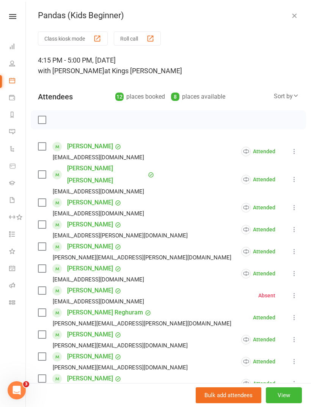
scroll to position [0, 0]
click at [15, 18] on icon at bounding box center [12, 16] width 7 height 5
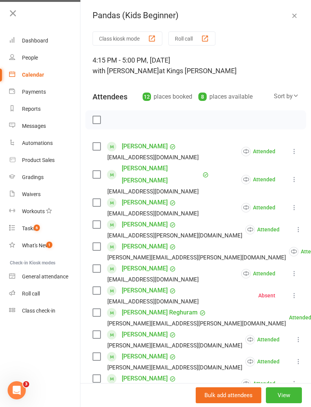
click at [14, 12] on icon at bounding box center [13, 13] width 11 height 11
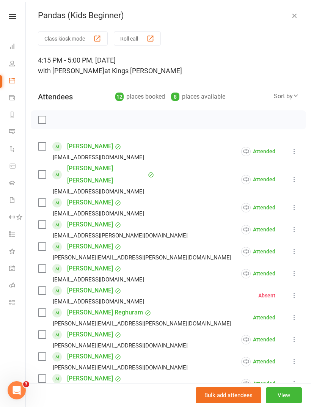
click at [295, 14] on icon "button" at bounding box center [295, 16] width 8 height 8
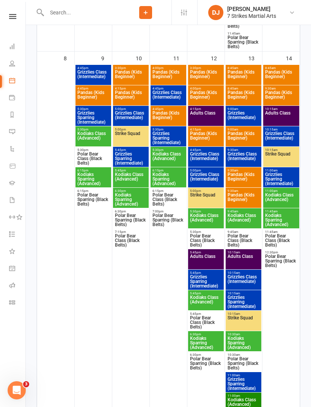
click at [135, 113] on span "Grizzlies Class (Intermediate)" at bounding box center [131, 118] width 33 height 14
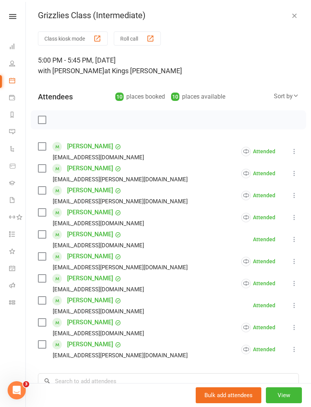
click at [296, 238] on icon at bounding box center [295, 240] width 8 height 8
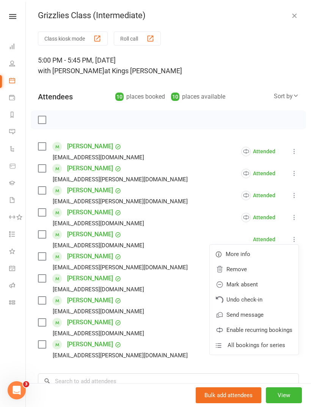
click at [278, 327] on link "Enable recurring bookings" at bounding box center [254, 330] width 89 height 15
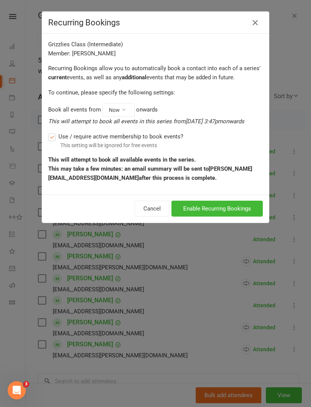
click at [232, 206] on button "Enable Recurring Bookings" at bounding box center [217, 209] width 91 height 16
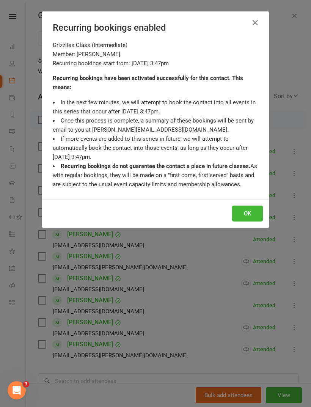
click at [246, 213] on button "OK" at bounding box center [247, 214] width 31 height 16
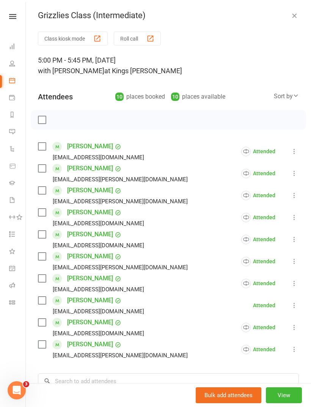
click at [291, 306] on icon at bounding box center [295, 306] width 8 height 8
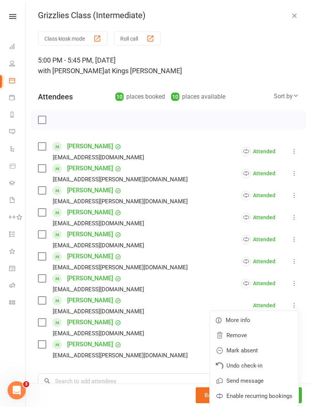
click at [264, 392] on link "Enable recurring bookings" at bounding box center [254, 396] width 89 height 15
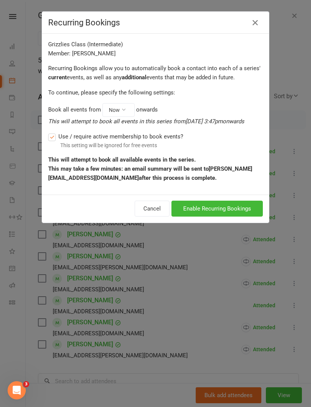
click at [221, 209] on button "Enable Recurring Bookings" at bounding box center [217, 209] width 91 height 16
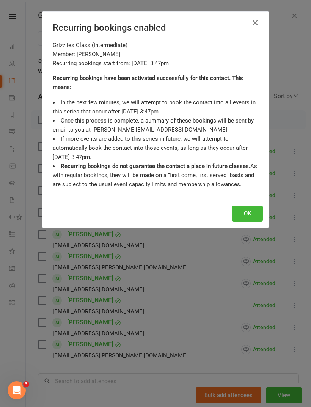
click at [247, 214] on button "OK" at bounding box center [247, 214] width 31 height 16
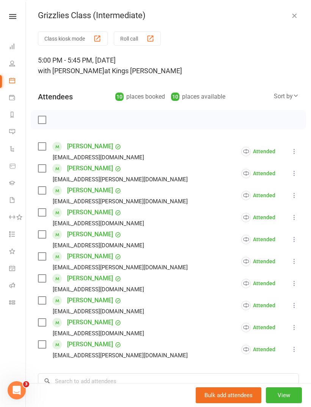
scroll to position [151, 0]
click at [295, 16] on icon "button" at bounding box center [295, 16] width 8 height 8
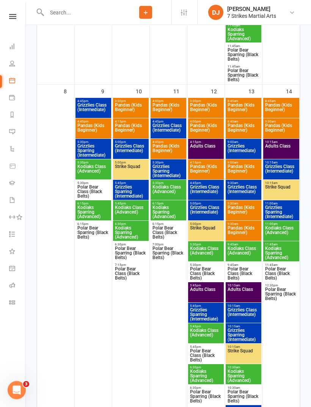
scroll to position [610, 0]
click at [135, 171] on span "Strike Squad" at bounding box center [131, 171] width 33 height 14
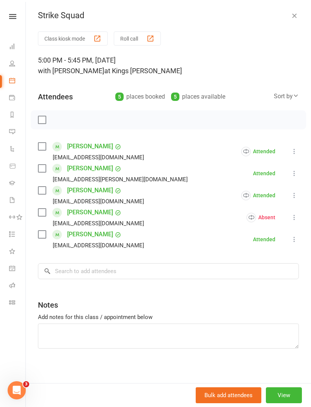
click at [294, 173] on icon at bounding box center [295, 174] width 8 height 8
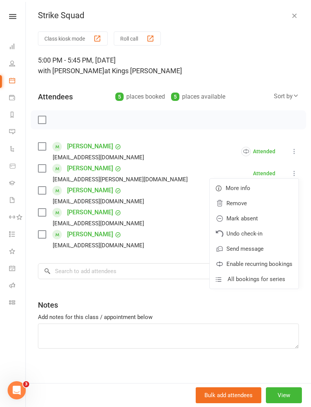
click at [269, 263] on link "Enable recurring bookings" at bounding box center [254, 264] width 89 height 15
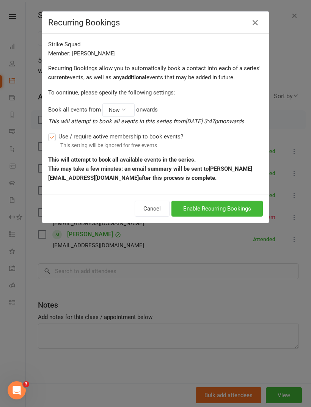
click at [230, 206] on button "Enable Recurring Bookings" at bounding box center [217, 209] width 91 height 16
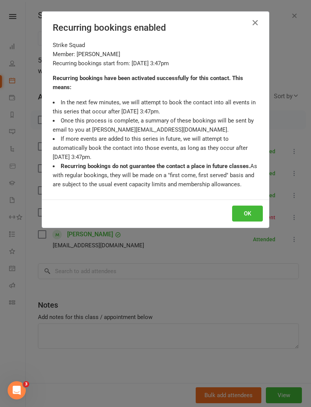
click at [248, 213] on button "OK" at bounding box center [247, 214] width 31 height 16
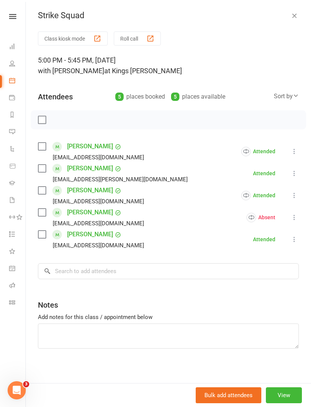
click at [291, 239] on icon at bounding box center [295, 240] width 8 height 8
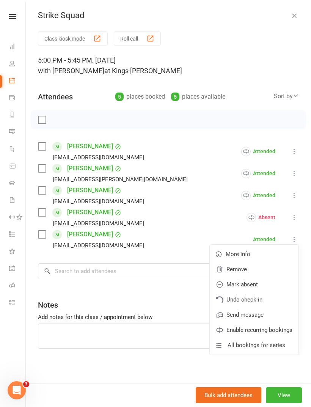
click at [275, 328] on link "Enable recurring bookings" at bounding box center [254, 330] width 89 height 15
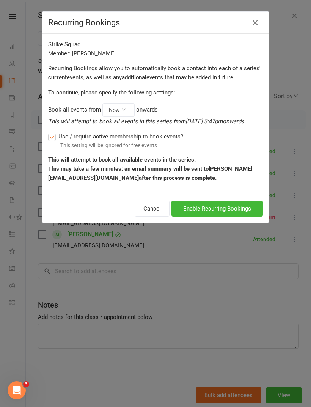
click at [248, 206] on button "Enable Recurring Bookings" at bounding box center [217, 209] width 91 height 16
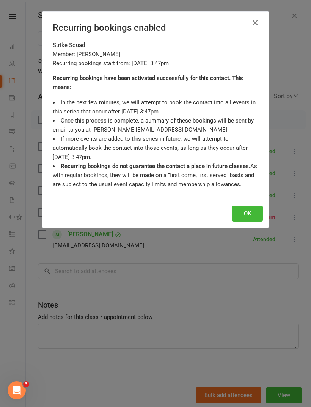
click at [253, 212] on button "OK" at bounding box center [247, 214] width 31 height 16
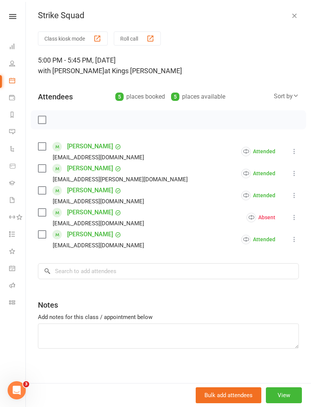
click at [295, 13] on icon "button" at bounding box center [295, 16] width 8 height 8
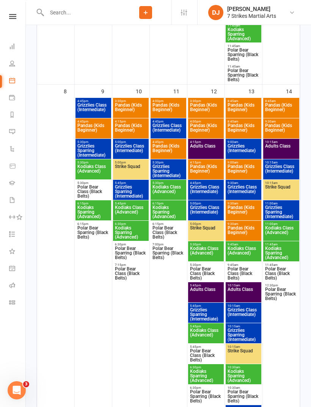
click at [131, 189] on span "Grizzlies Sparring (Intermediate)" at bounding box center [131, 192] width 33 height 14
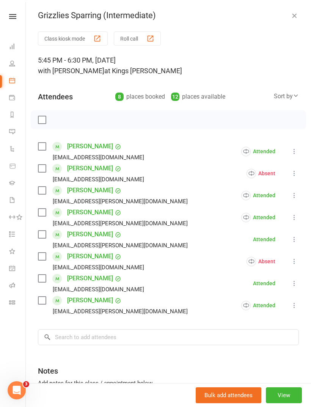
click at [298, 239] on icon at bounding box center [295, 240] width 8 height 8
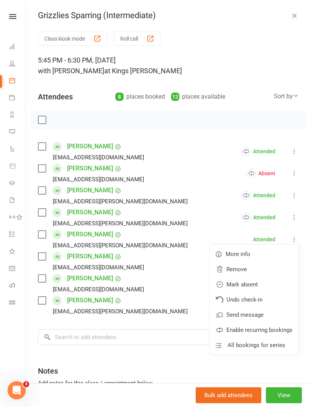
click at [278, 330] on link "Enable recurring bookings" at bounding box center [254, 330] width 89 height 15
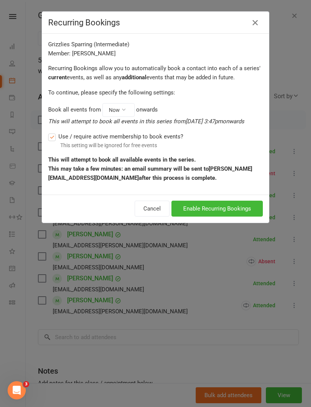
click at [241, 214] on button "Enable Recurring Bookings" at bounding box center [217, 209] width 91 height 16
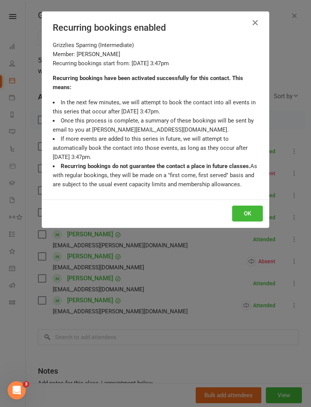
click at [251, 211] on button "OK" at bounding box center [247, 214] width 31 height 16
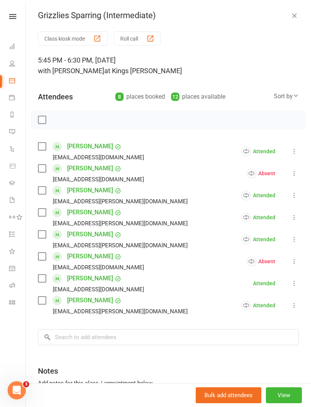
click at [294, 280] on icon at bounding box center [295, 284] width 8 height 8
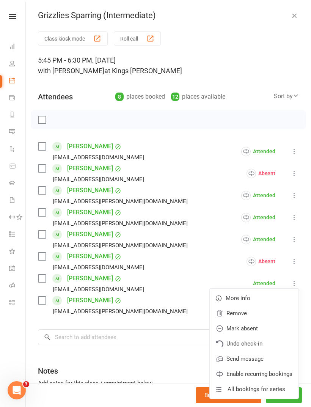
click at [276, 372] on link "Enable recurring bookings" at bounding box center [254, 374] width 89 height 15
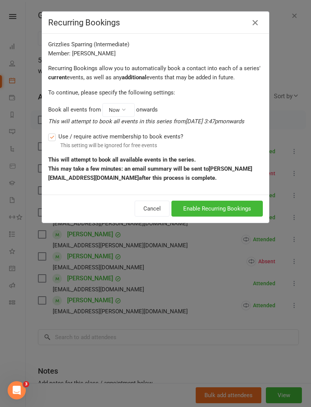
click at [243, 203] on button "Enable Recurring Bookings" at bounding box center [217, 209] width 91 height 16
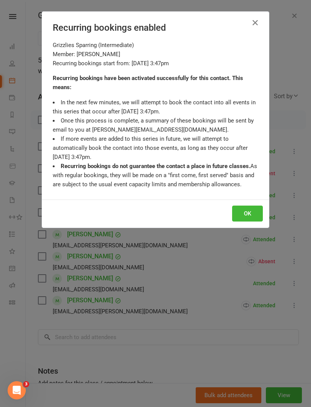
click at [251, 209] on button "OK" at bounding box center [247, 214] width 31 height 16
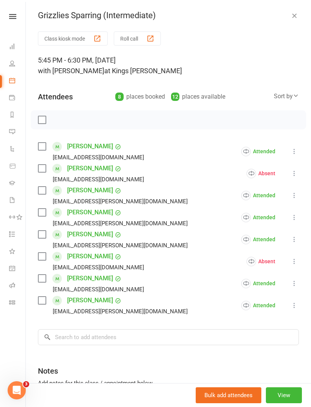
click at [288, 12] on div "Grizzlies Sparring (Intermediate)" at bounding box center [168, 16] width 285 height 10
click at [291, 14] on icon "button" at bounding box center [295, 16] width 8 height 8
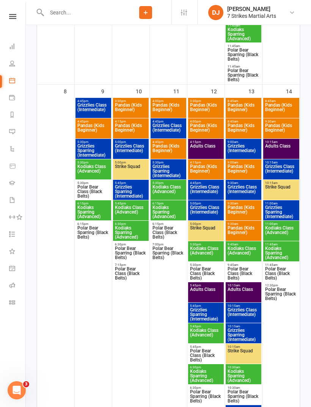
click at [135, 211] on span "Kodiaks Class (Advanced)" at bounding box center [131, 212] width 33 height 14
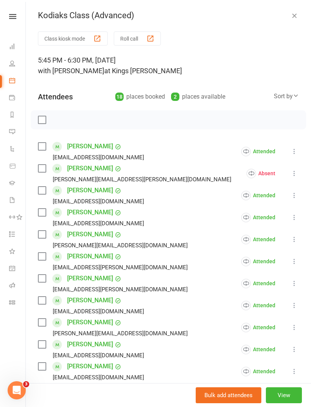
scroll to position [0, 0]
click at [294, 14] on icon "button" at bounding box center [295, 16] width 8 height 8
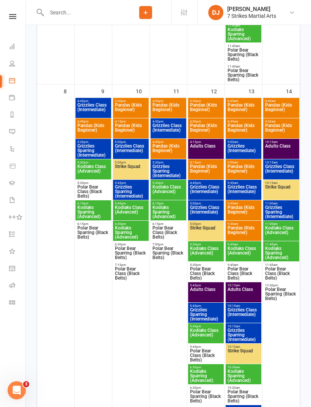
click at [129, 232] on span "Kodiaks Sparring (Advanced)" at bounding box center [131, 233] width 33 height 14
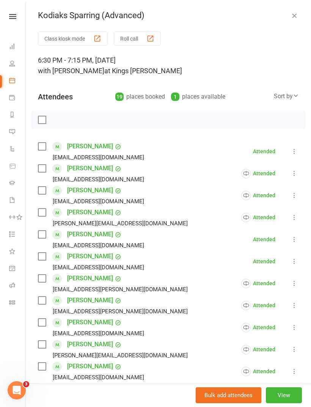
click at [291, 151] on button at bounding box center [294, 151] width 9 height 9
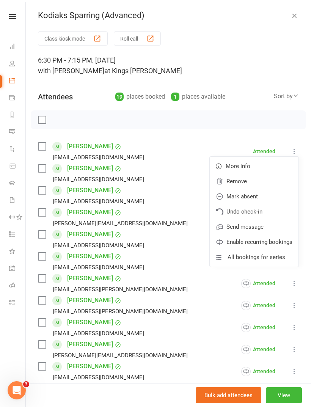
click at [274, 241] on link "Enable recurring bookings" at bounding box center [254, 242] width 89 height 15
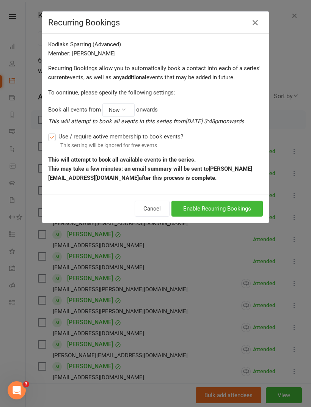
click at [237, 205] on button "Enable Recurring Bookings" at bounding box center [217, 209] width 91 height 16
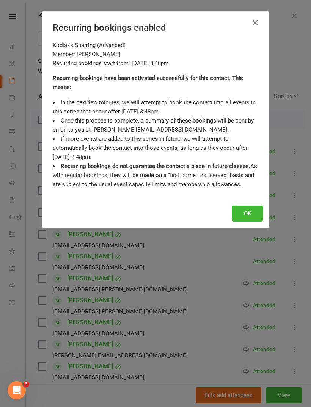
click at [244, 213] on button "OK" at bounding box center [247, 214] width 31 height 16
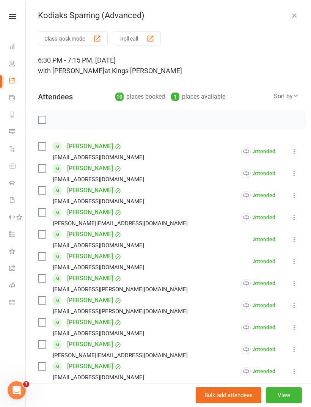
click at [295, 238] on icon at bounding box center [295, 240] width 8 height 8
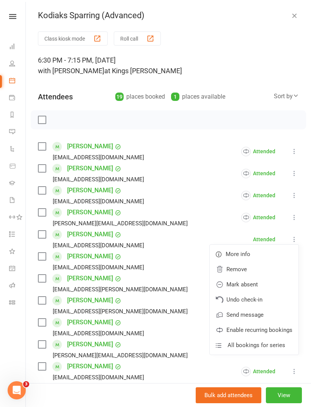
click at [281, 332] on link "Enable recurring bookings" at bounding box center [254, 330] width 89 height 15
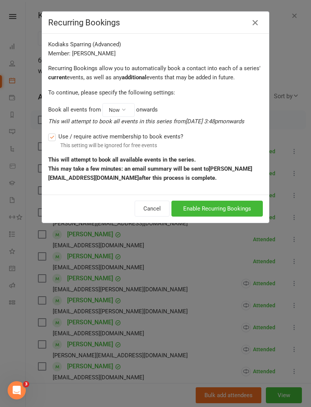
click at [245, 211] on button "Enable Recurring Bookings" at bounding box center [217, 209] width 91 height 16
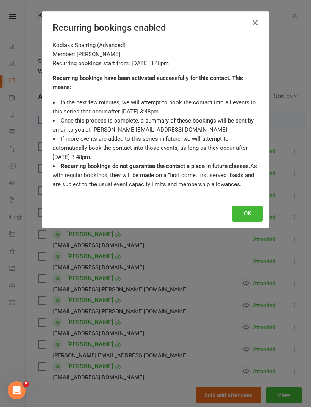
click at [257, 208] on button "OK" at bounding box center [247, 214] width 31 height 16
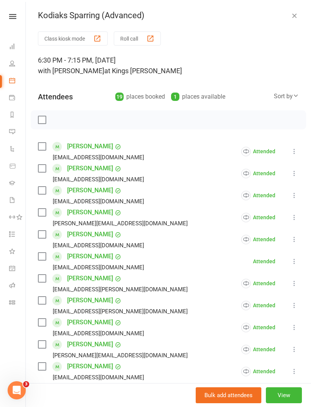
click at [298, 262] on icon at bounding box center [295, 262] width 8 height 8
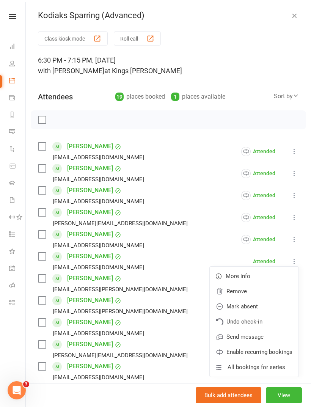
click at [286, 351] on link "Enable recurring bookings" at bounding box center [254, 352] width 89 height 15
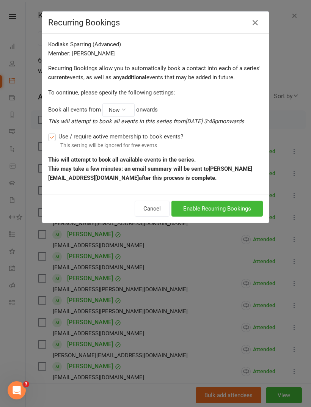
click at [251, 209] on button "Enable Recurring Bookings" at bounding box center [217, 209] width 91 height 16
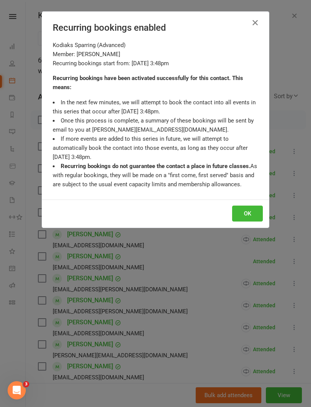
click at [249, 211] on button "OK" at bounding box center [247, 214] width 31 height 16
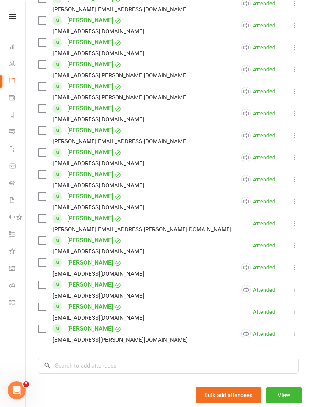
scroll to position [225, 0]
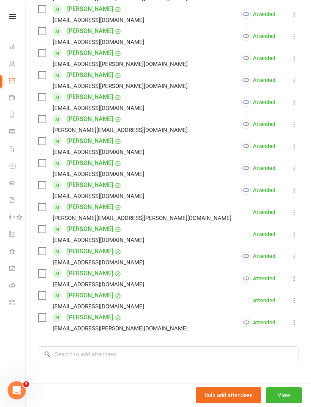
click at [296, 302] on icon at bounding box center [295, 301] width 8 height 8
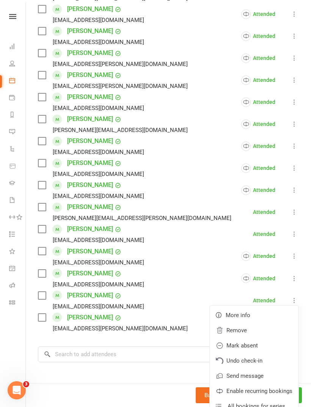
click at [287, 395] on link "Enable recurring bookings" at bounding box center [254, 391] width 89 height 15
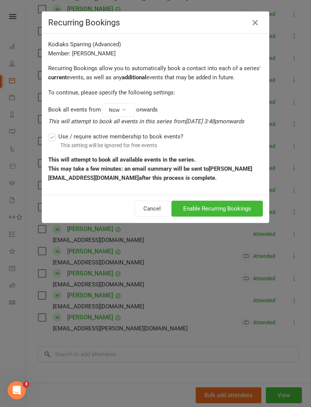
click at [243, 196] on div "Cancel Enable Recurring Bookings" at bounding box center [155, 209] width 227 height 28
click at [252, 207] on button "Enable Recurring Bookings" at bounding box center [217, 209] width 91 height 16
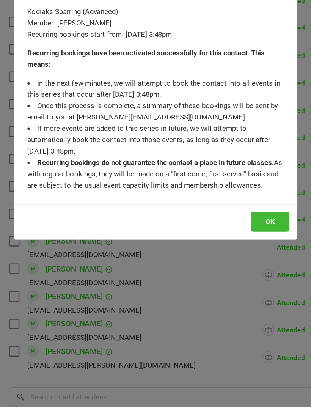
click at [232, 206] on button "OK" at bounding box center [247, 214] width 31 height 16
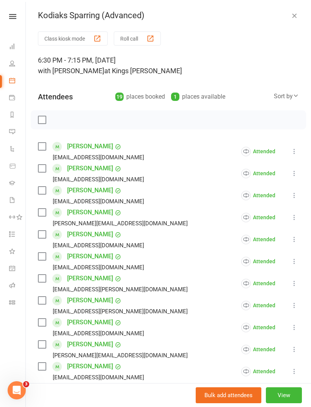
scroll to position [0, 0]
click at [295, 11] on button "button" at bounding box center [294, 15] width 9 height 9
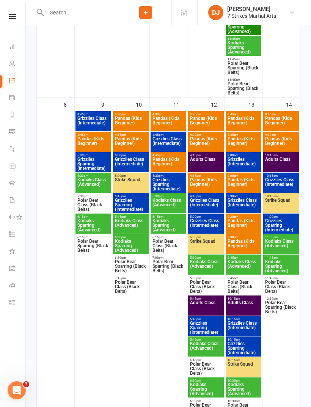
click at [131, 268] on span "Polar Bear Sparring (Black Belts)" at bounding box center [131, 267] width 33 height 14
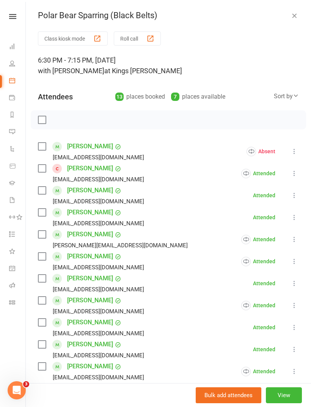
click at [293, 198] on icon at bounding box center [295, 196] width 8 height 8
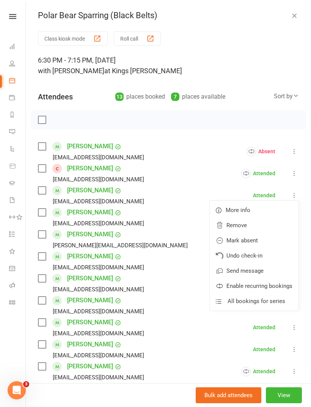
click at [277, 285] on link "Enable recurring bookings" at bounding box center [254, 286] width 89 height 15
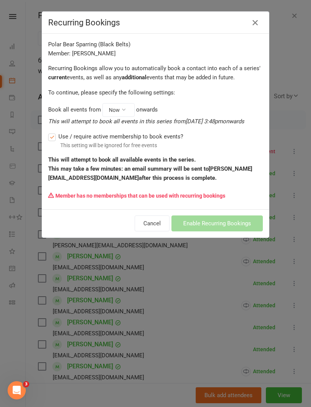
click at [255, 20] on icon at bounding box center [255, 22] width 9 height 9
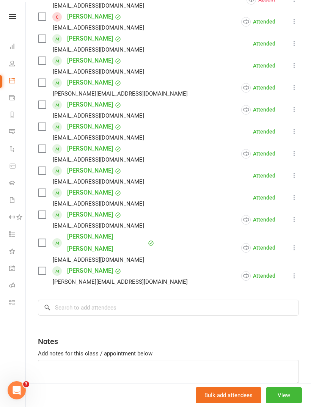
scroll to position [154, 0]
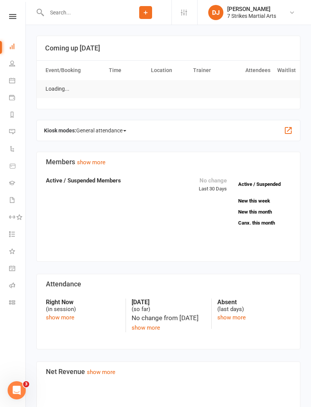
click at [15, 285] on link "Roll call" at bounding box center [17, 286] width 17 height 17
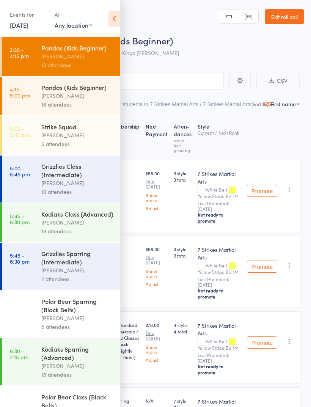
click at [118, 23] on icon at bounding box center [115, 19] width 12 height 16
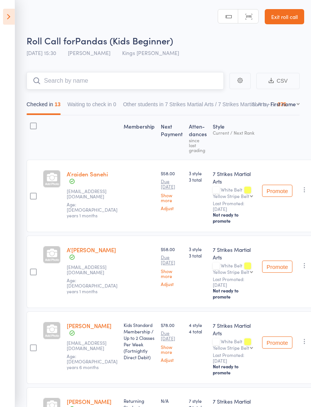
click at [150, 83] on input "search" at bounding box center [125, 80] width 197 height 17
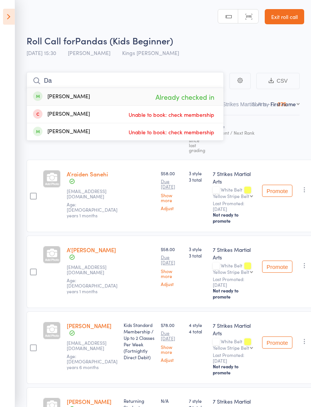
type input "D"
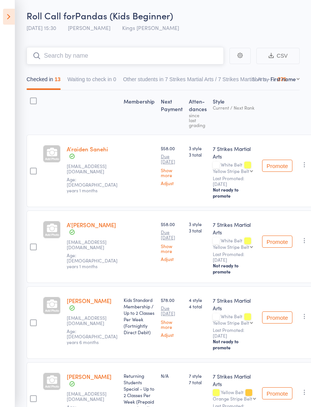
scroll to position [25, 0]
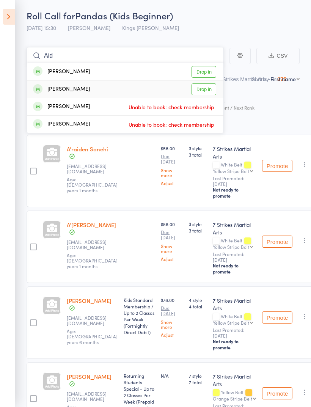
type input "Aid"
click at [208, 93] on link "Drop in" at bounding box center [204, 89] width 25 height 12
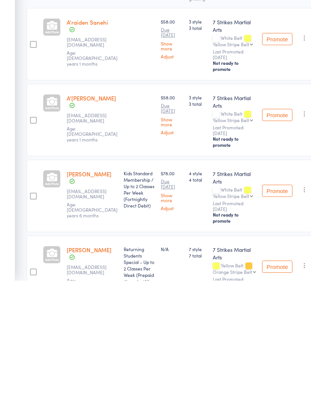
scroll to position [34, 0]
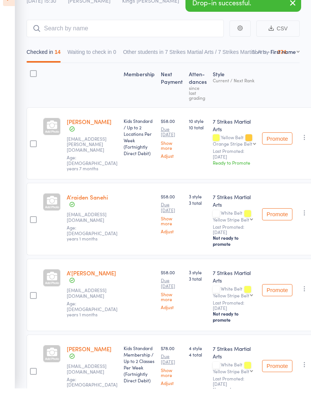
click at [302, 152] on icon "button" at bounding box center [305, 156] width 8 height 8
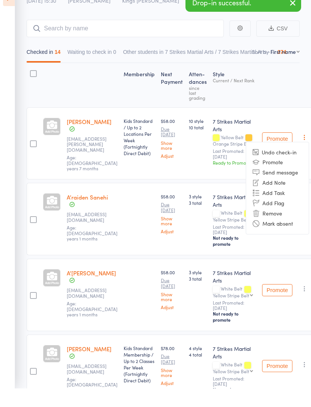
scroll to position [53, 0]
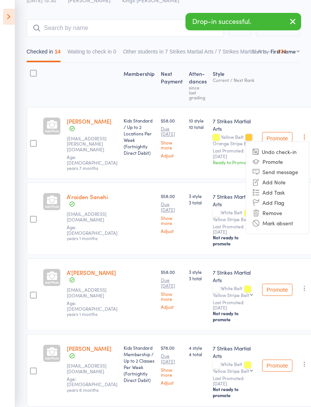
click at [299, 129] on div "Promote Undo check-in Promote Send message Add Note Add Task Add Flag Remove Ma…" at bounding box center [288, 143] width 58 height 72
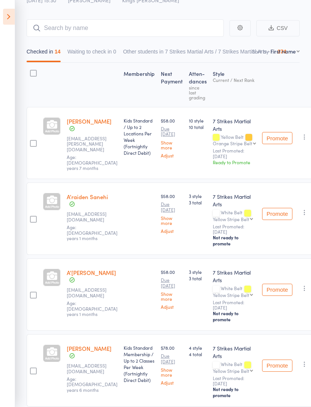
scroll to position [0, 0]
